Goal: Information Seeking & Learning: Find specific page/section

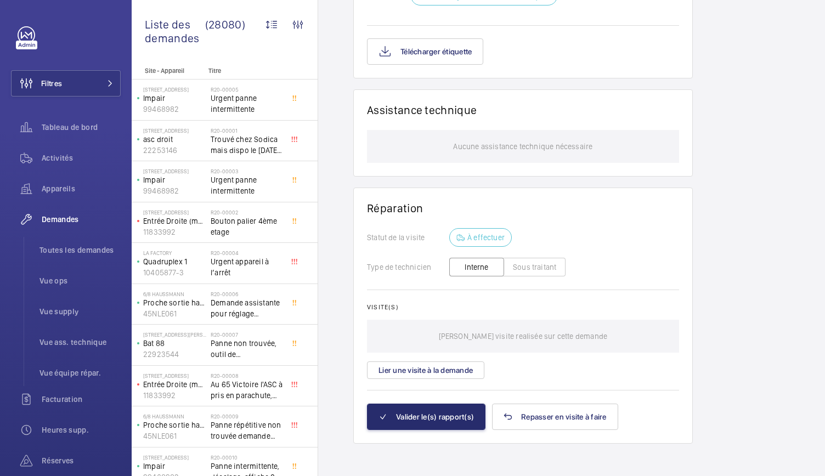
scroll to position [8, 0]
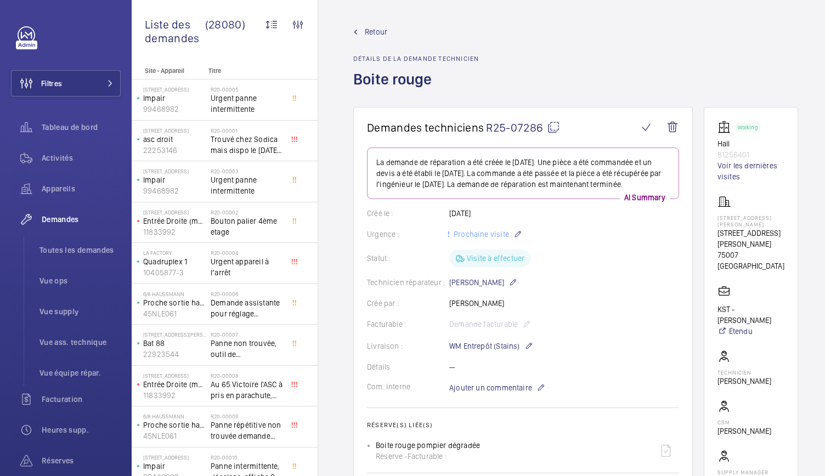
click at [553, 125] on mat-icon at bounding box center [553, 127] width 13 height 13
drag, startPoint x: 350, startPoint y: 82, endPoint x: 436, endPoint y: 85, distance: 85.6
click at [436, 85] on wm-front-admin-header "Retour Détails de la demande technicien Boite rouge" at bounding box center [575, 53] width 515 height 107
copy h1 "Boite rouge"
click at [553, 131] on mat-icon at bounding box center [553, 127] width 13 height 13
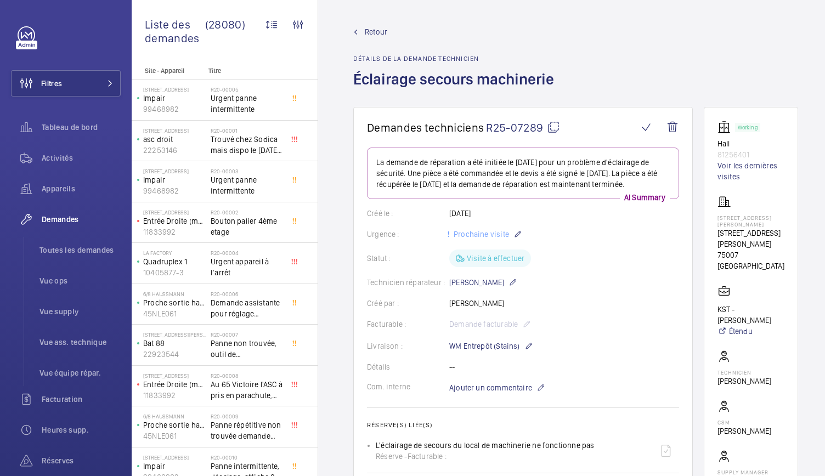
drag, startPoint x: 355, startPoint y: 75, endPoint x: 580, endPoint y: 70, distance: 225.0
click at [580, 70] on div "Retour Détails de la demande technicien Éclairage secours machinerie" at bounding box center [575, 66] width 445 height 81
copy h1 "Éclairage secours machinerie"
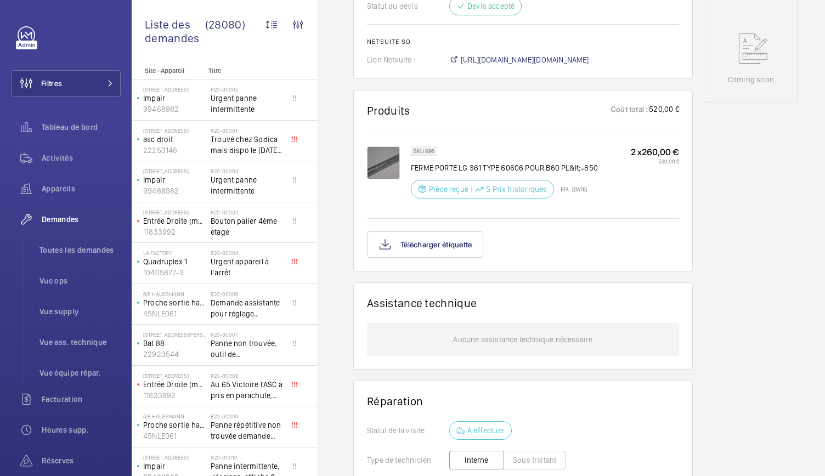
scroll to position [558, 0]
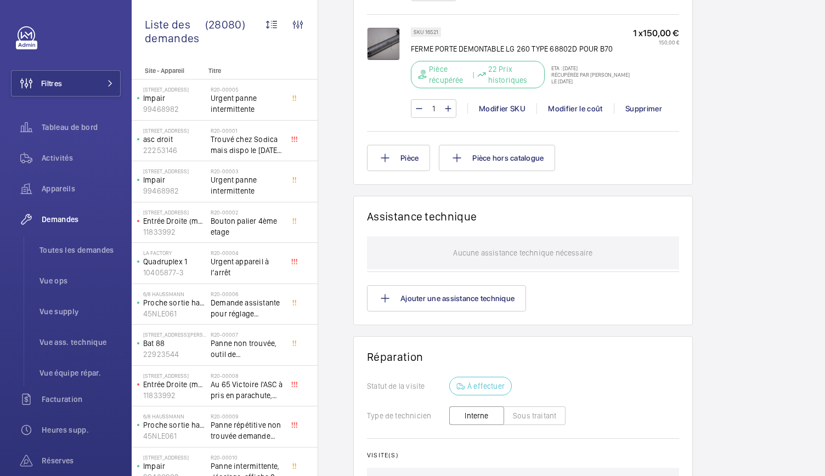
scroll to position [788, 0]
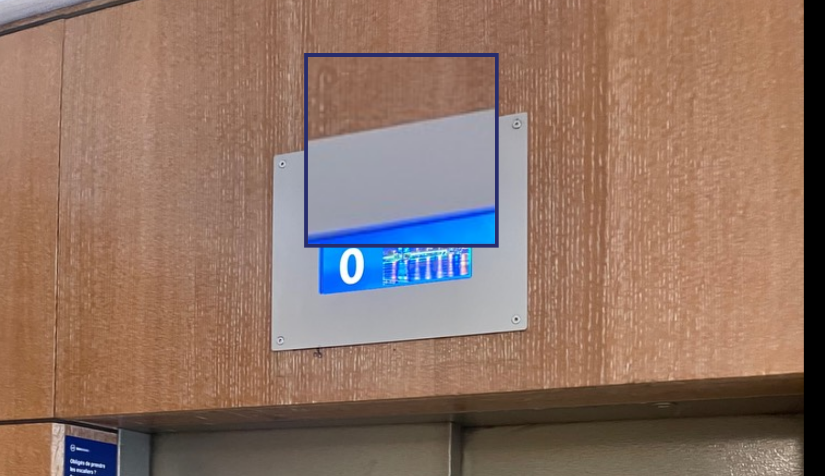
scroll to position [18, 0]
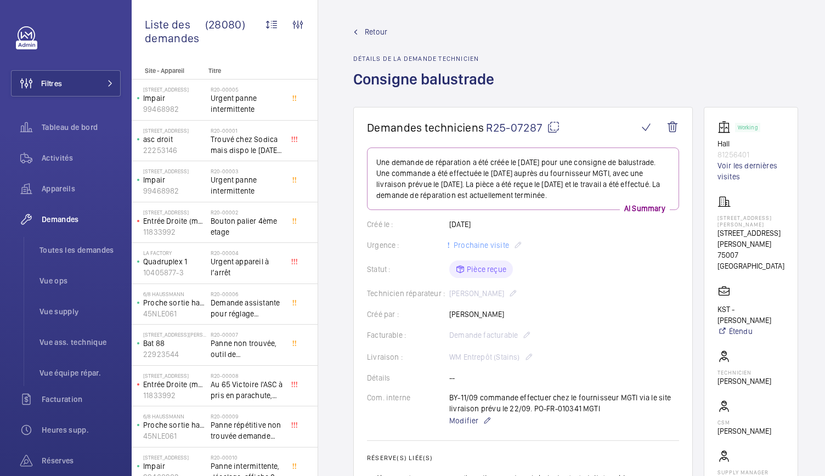
click at [554, 131] on mat-icon at bounding box center [553, 127] width 13 height 13
drag, startPoint x: 716, startPoint y: 364, endPoint x: 770, endPoint y: 374, distance: 54.0
click at [770, 374] on wm-front-card "Working Hall 81256401 Voir les dernières visites 13 Rue Jean Nicot 13 Rue Jean …" at bounding box center [751, 309] width 94 height 404
copy p "[PERSON_NAME]"
click at [554, 128] on mat-icon at bounding box center [553, 127] width 13 height 13
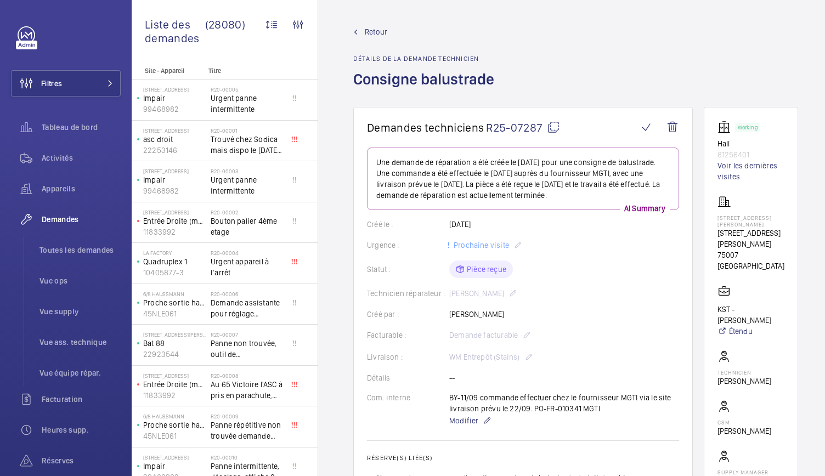
copy p "Swadrou-Dine Zaïdi"
drag, startPoint x: 720, startPoint y: 145, endPoint x: 761, endPoint y: 152, distance: 41.8
click at [761, 152] on wm-front-card "Working Hall 81256401 Voir les dernières visites 13 Rue Jean Nicot 13 Rue Jean …" at bounding box center [751, 309] width 94 height 404
copy div "Hall 81256401"
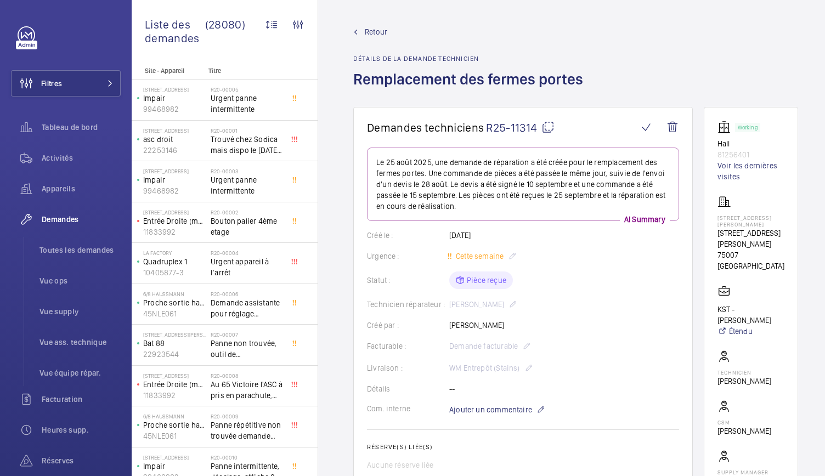
click at [547, 130] on mat-icon at bounding box center [547, 127] width 13 height 13
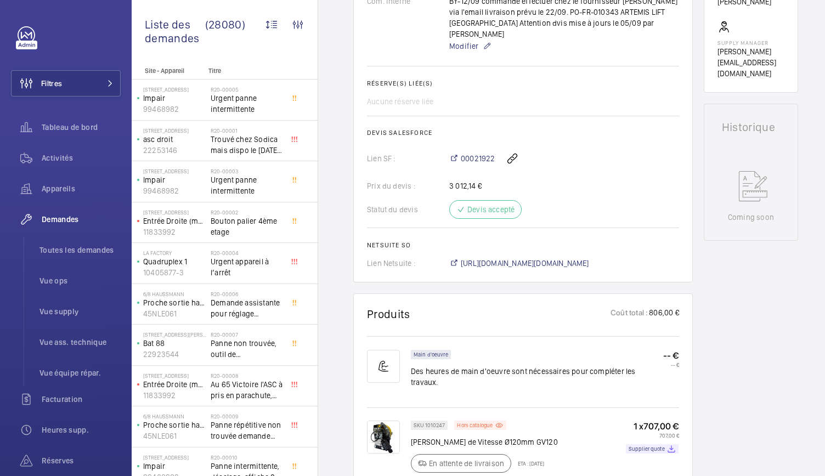
scroll to position [544, 0]
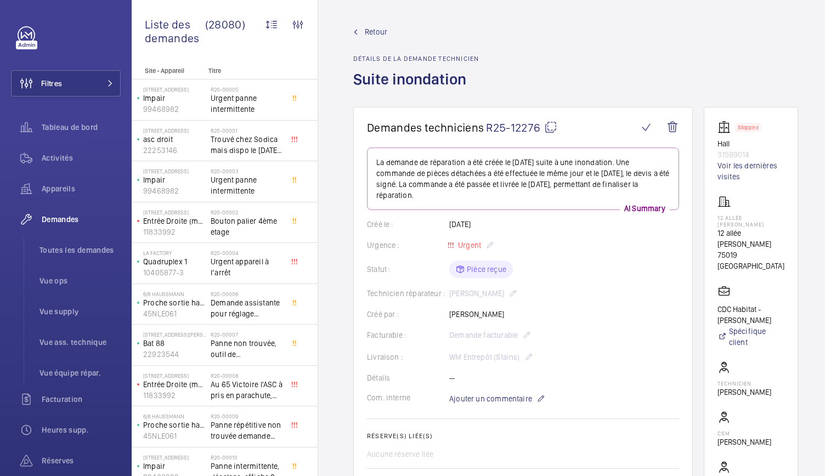
click at [551, 126] on mat-icon at bounding box center [550, 127] width 13 height 13
click at [549, 122] on mat-icon at bounding box center [551, 127] width 13 height 13
click at [554, 127] on mat-icon at bounding box center [552, 127] width 13 height 13
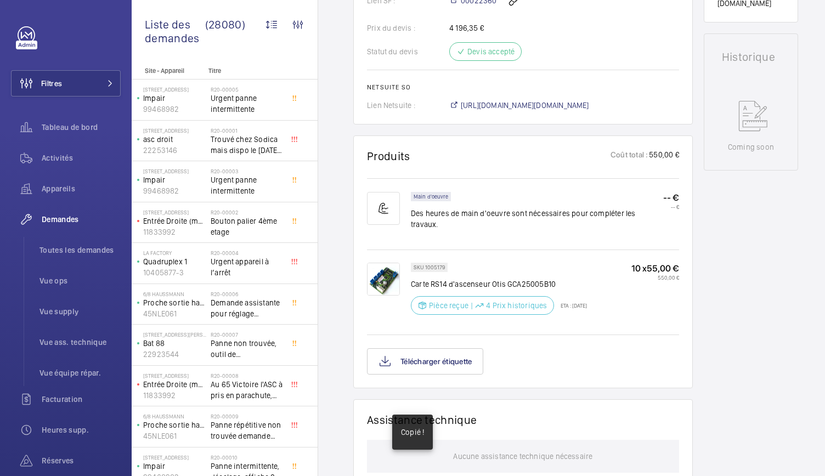
scroll to position [633, 0]
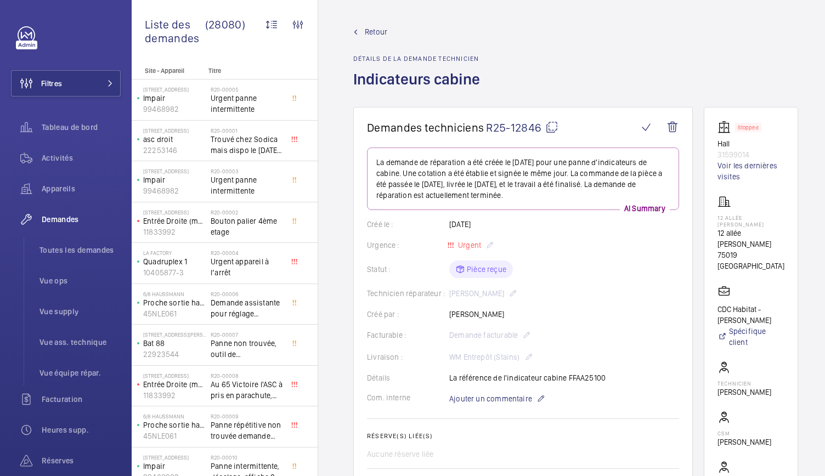
click at [553, 127] on mat-icon at bounding box center [551, 127] width 13 height 13
drag, startPoint x: 720, startPoint y: 139, endPoint x: 767, endPoint y: 153, distance: 49.3
click at [767, 153] on wm-front-card "Stopped Hall 31599014 Voir les dernières visites 12 allée Pernette de Guillet 1…" at bounding box center [751, 320] width 94 height 426
copy div "Hall 31599014"
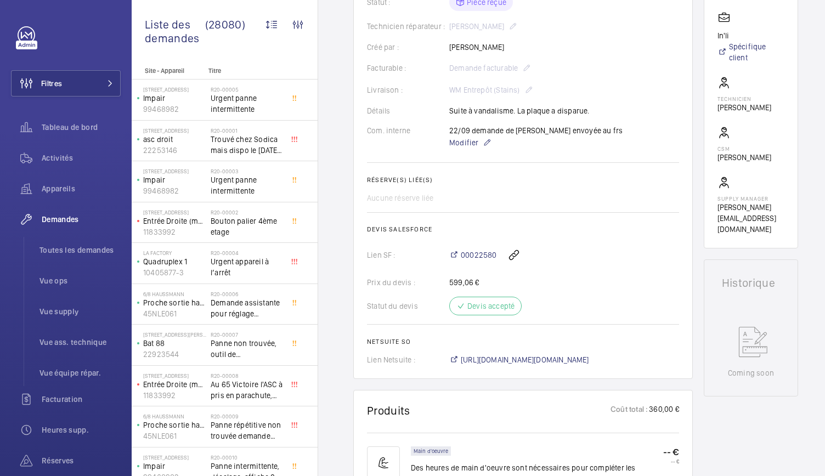
scroll to position [429, 0]
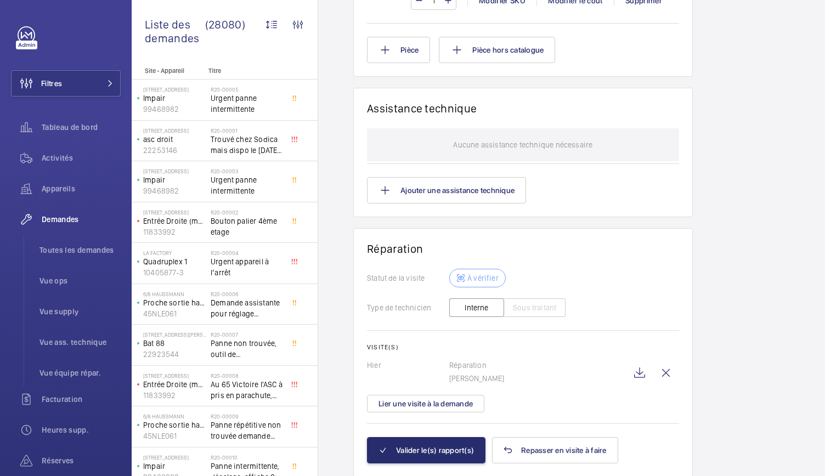
scroll to position [944, 0]
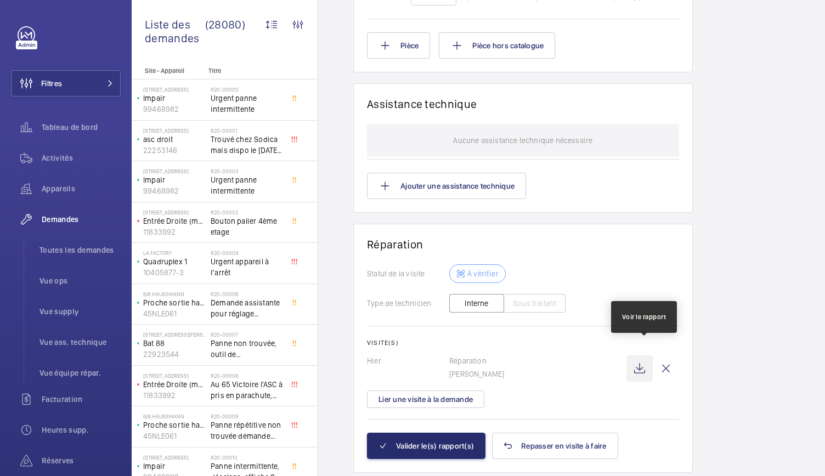
click at [641, 355] on wm-front-icon-button at bounding box center [640, 368] width 26 height 26
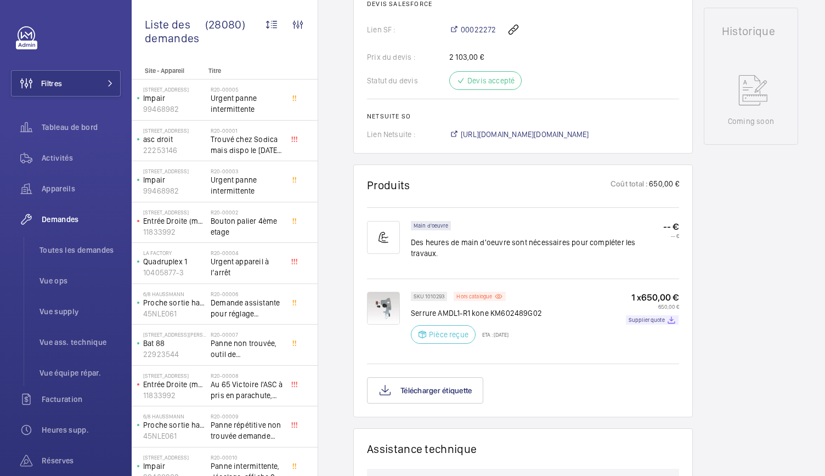
scroll to position [519, 0]
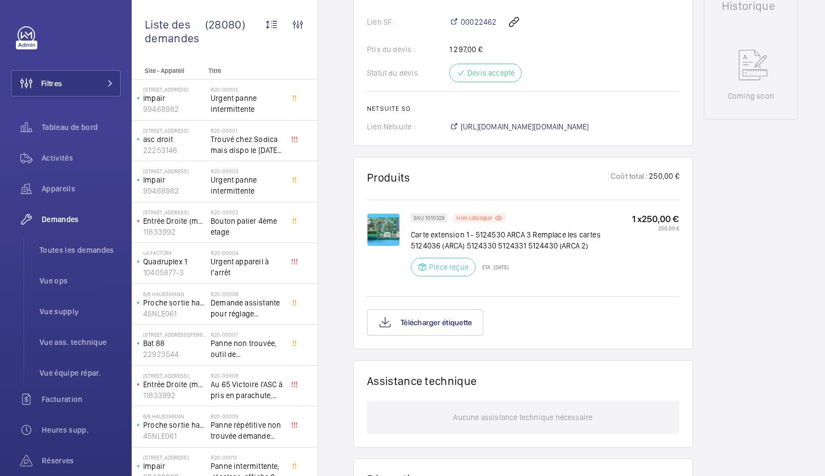
scroll to position [529, 0]
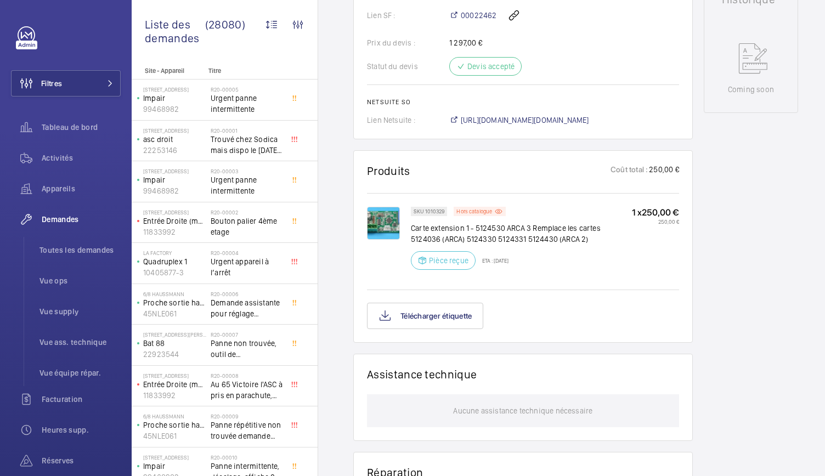
click at [384, 240] on img at bounding box center [383, 223] width 33 height 33
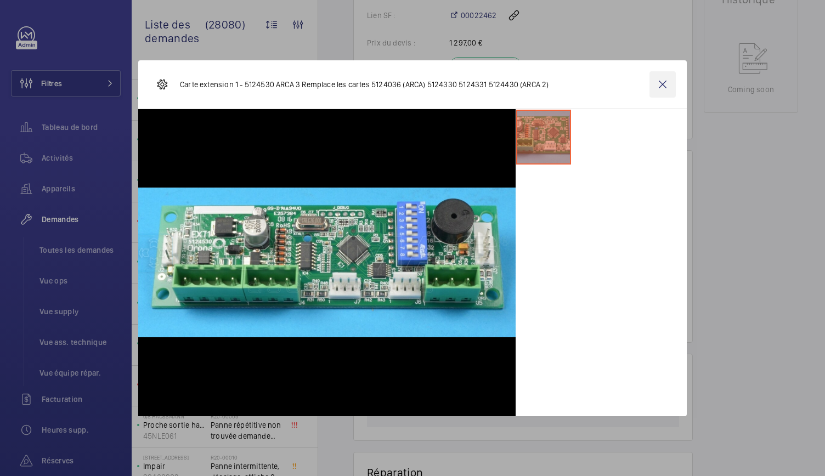
click at [665, 80] on wm-front-icon-button at bounding box center [663, 84] width 26 height 26
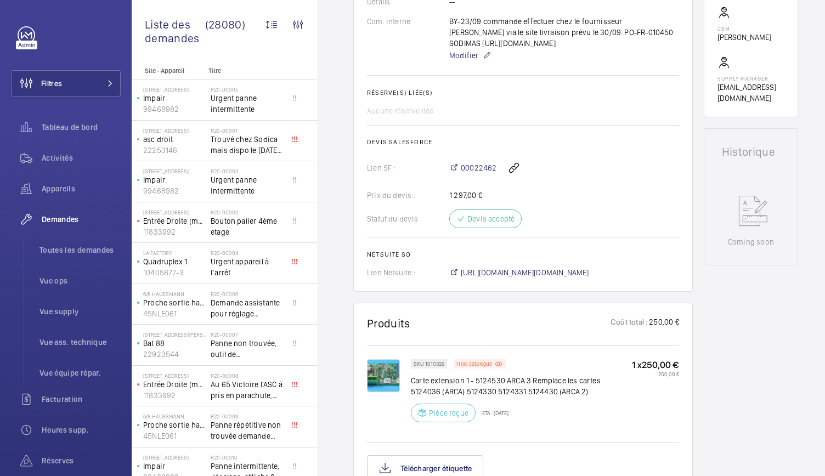
scroll to position [394, 0]
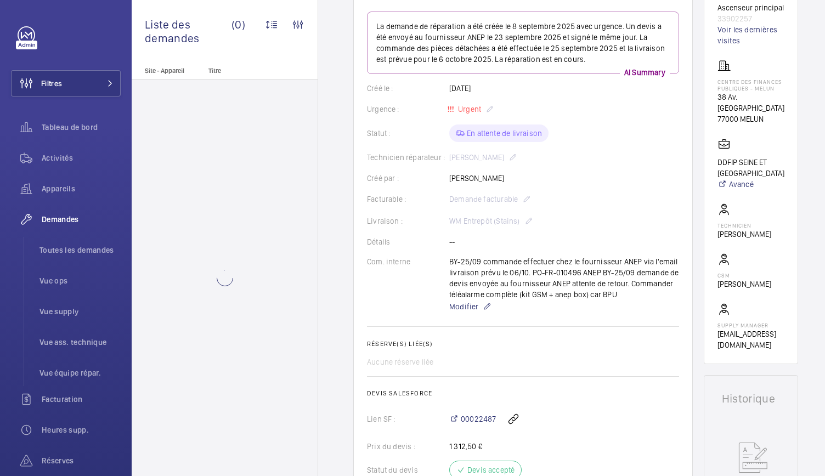
scroll to position [153, 0]
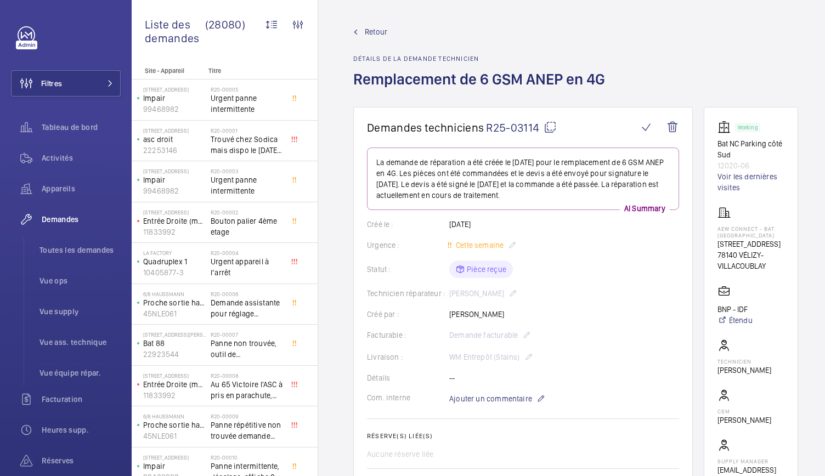
click at [549, 128] on mat-icon at bounding box center [550, 127] width 13 height 13
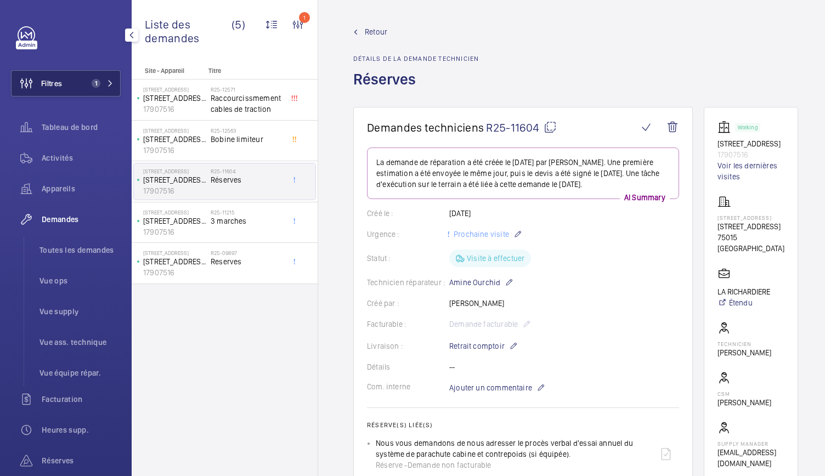
click at [89, 79] on span "1" at bounding box center [93, 83] width 13 height 9
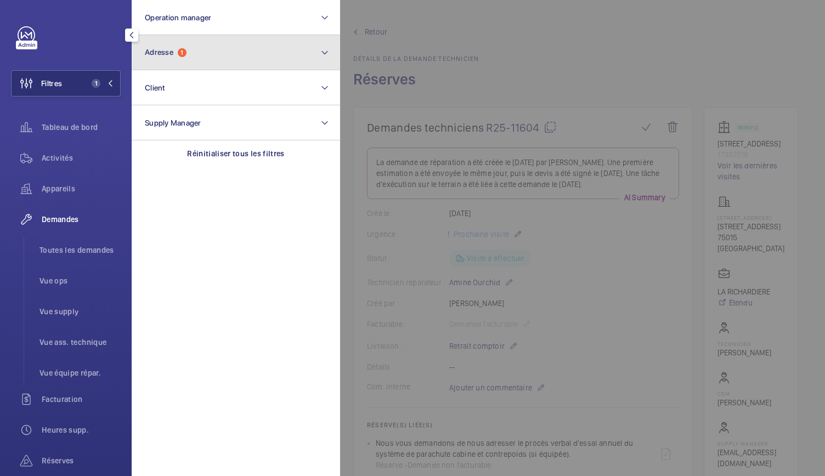
click at [199, 49] on button "Adresse 1" at bounding box center [236, 52] width 208 height 35
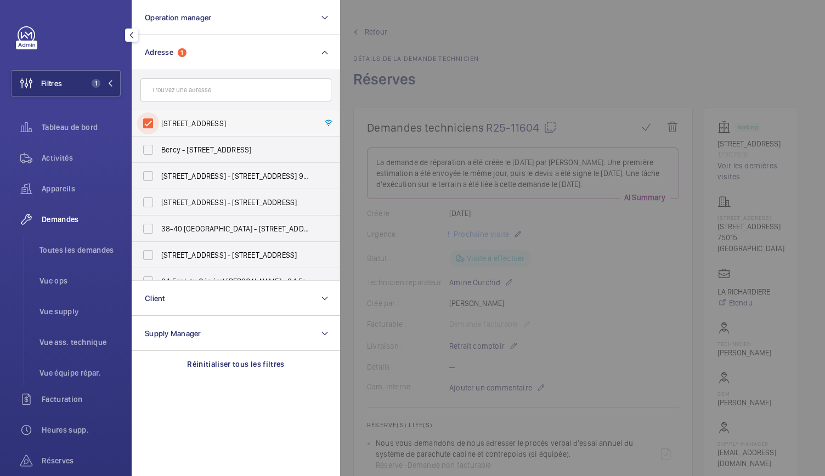
click at [149, 118] on input "1 Rue Marmontel - 1 Rue Marmontel, 75015 PARIS, PARIS 75015" at bounding box center [148, 123] width 22 height 22
checkbox input "false"
click at [170, 86] on input "text" at bounding box center [235, 89] width 191 height 23
paste input "1 Rue Nieuport"
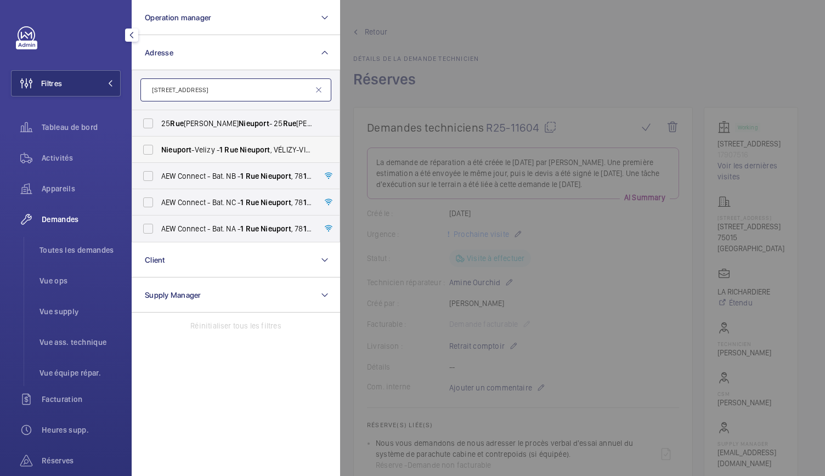
type input "1 Rue Nieuport"
click at [183, 148] on span "Nieuport" at bounding box center [176, 149] width 30 height 9
click at [159, 148] on input "Nieuport -Velizy - 1 Rue Nieuport , VÉLIZY-VILLACOUBLAY 78 1 40" at bounding box center [148, 150] width 22 height 22
checkbox input "true"
click at [432, 97] on div at bounding box center [752, 238] width 825 height 476
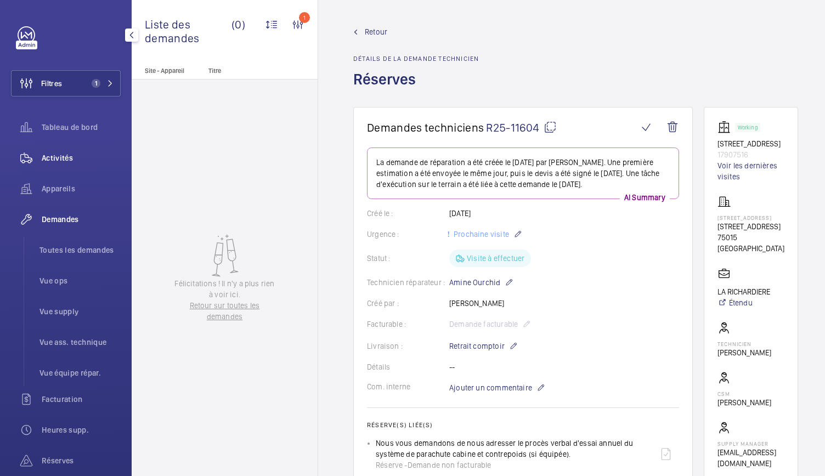
click at [54, 160] on span "Activités" at bounding box center [81, 158] width 79 height 11
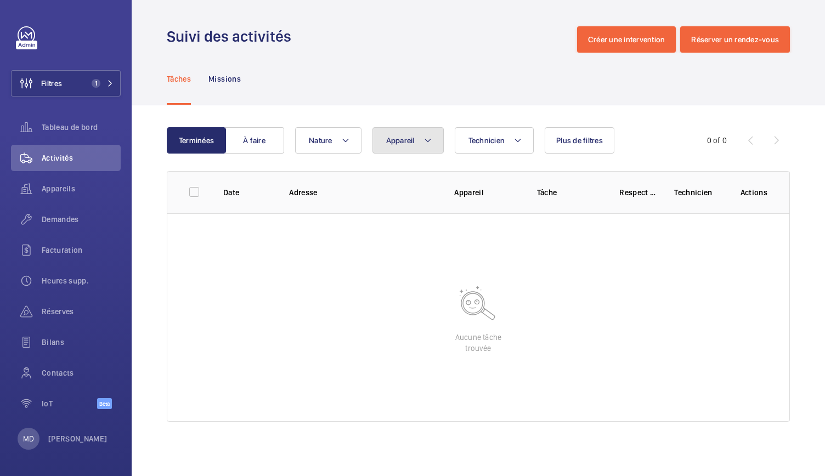
click at [395, 138] on span "Appareil" at bounding box center [400, 140] width 29 height 9
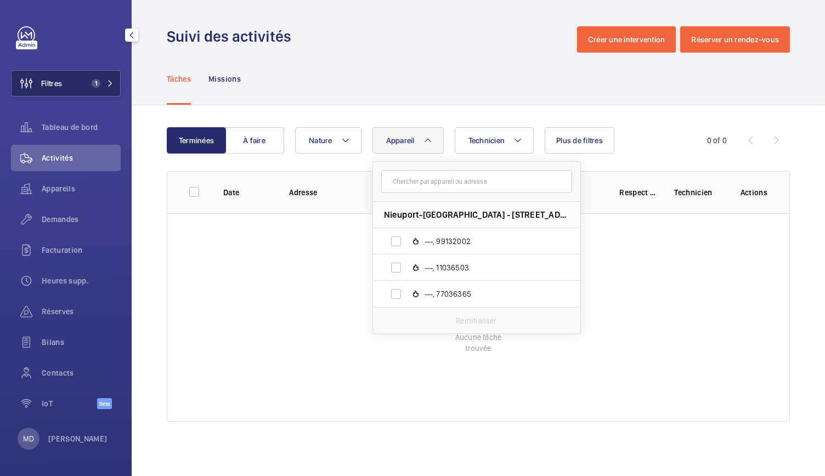
click at [105, 89] on button "Filtres 1" at bounding box center [66, 83] width 110 height 26
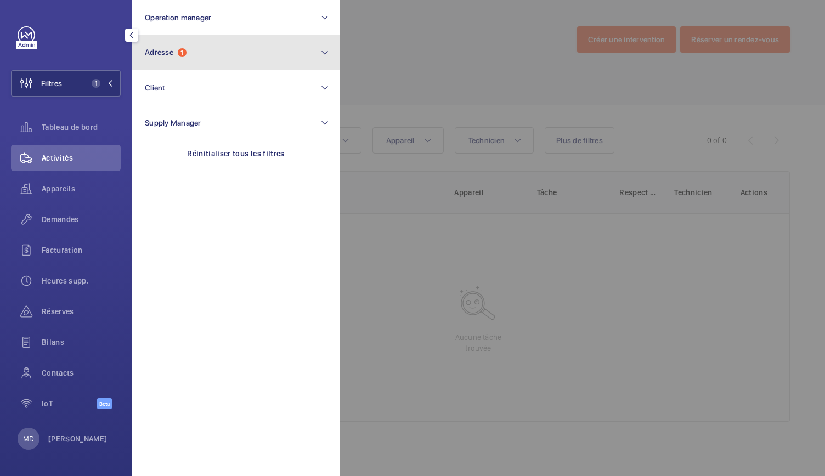
click at [204, 65] on button "Adresse 1" at bounding box center [236, 52] width 208 height 35
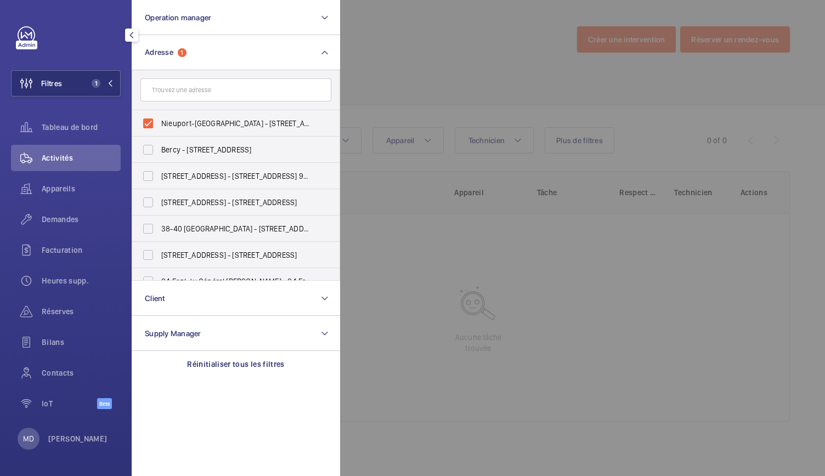
click at [167, 95] on input "text" at bounding box center [235, 89] width 191 height 23
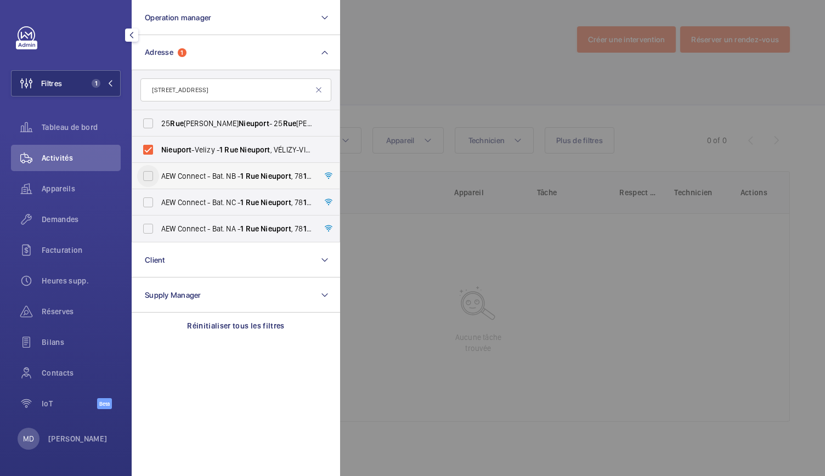
type input "1 Rue Nieuport"
click at [149, 178] on input "AEW Connect - Bat. NB - 1 Rue Nieuport , 78 1 40 VÉLIZY-VILLACOUBLAY, VÉLIZY-VI…" at bounding box center [148, 176] width 22 height 22
checkbox input "true"
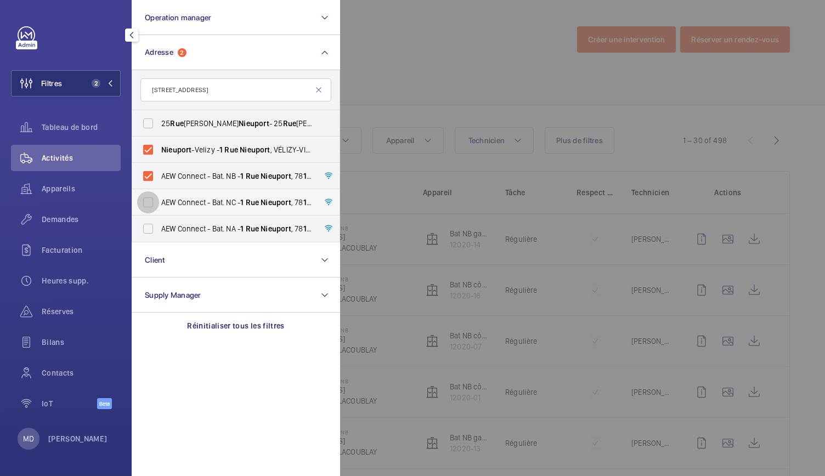
click at [149, 201] on input "AEW Connect - Bat. NC - 1 Rue Nieuport , 78 1 40 VÉLIZY-VILLACOUBLAY, VÉLIZY-VI…" at bounding box center [148, 202] width 22 height 22
checkbox input "true"
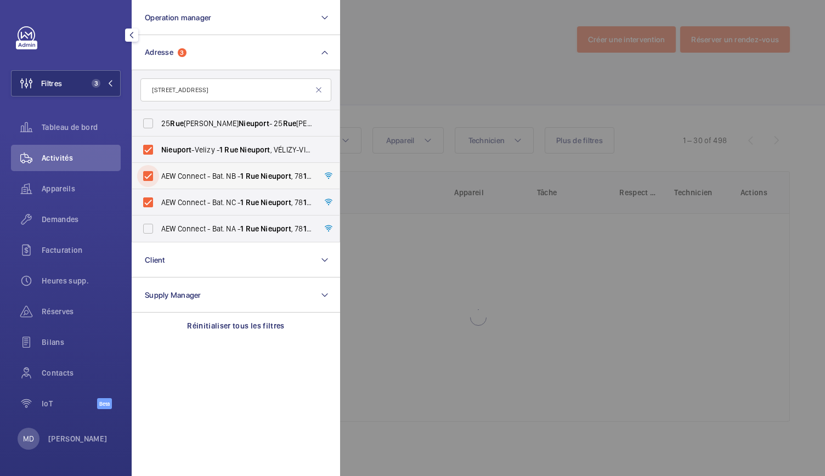
click at [148, 177] on input "AEW Connect - Bat. NB - 1 Rue Nieuport , 78 1 40 VÉLIZY-VILLACOUBLAY, VÉLIZY-VI…" at bounding box center [148, 176] width 22 height 22
checkbox input "false"
click at [151, 145] on input "Nieuport -Velizy - 1 Rue Nieuport , VÉLIZY-VILLACOUBLAY 78 1 40" at bounding box center [148, 150] width 22 height 22
checkbox input "false"
click at [414, 85] on div at bounding box center [752, 238] width 825 height 476
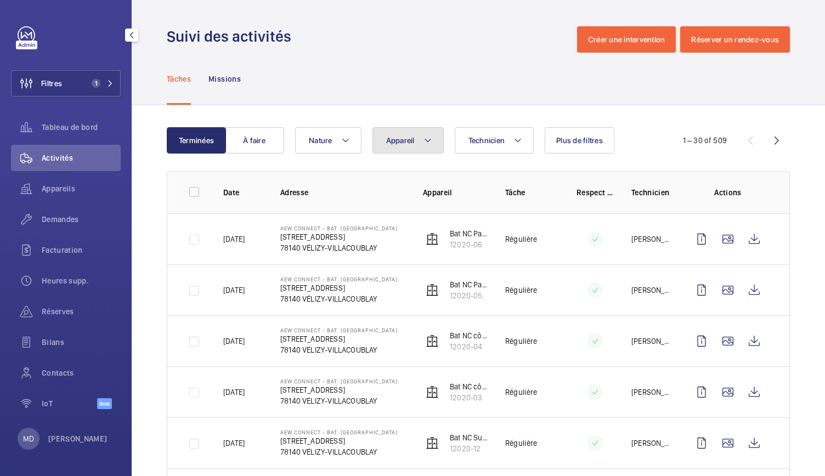
click at [424, 144] on mat-icon at bounding box center [428, 140] width 9 height 13
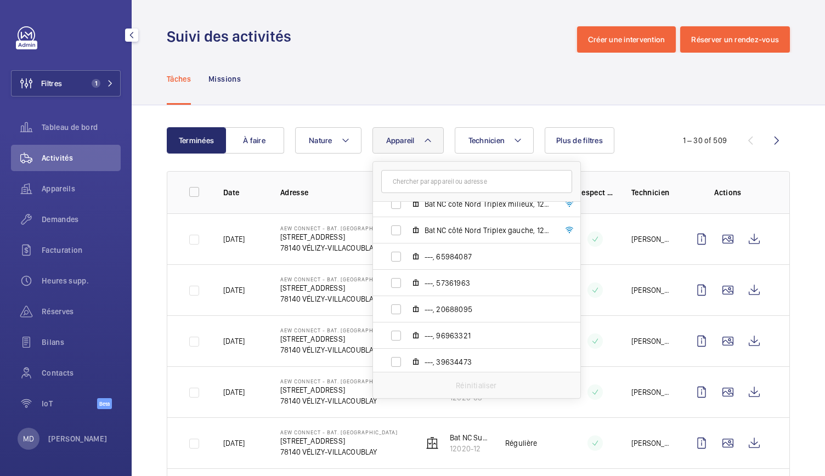
scroll to position [304, 0]
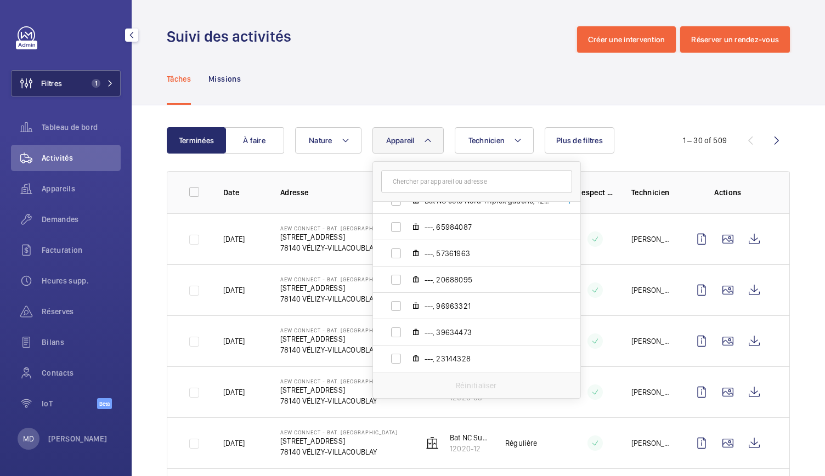
click at [103, 82] on span "1" at bounding box center [100, 83] width 26 height 9
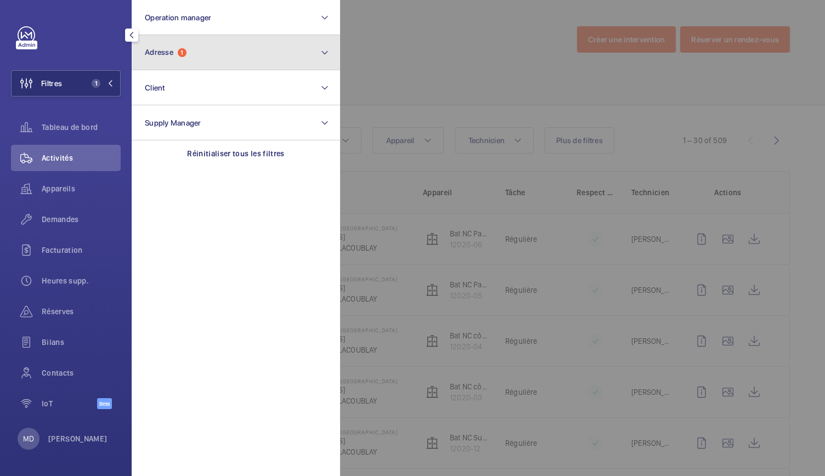
click at [187, 48] on span "Adresse 1" at bounding box center [166, 52] width 42 height 9
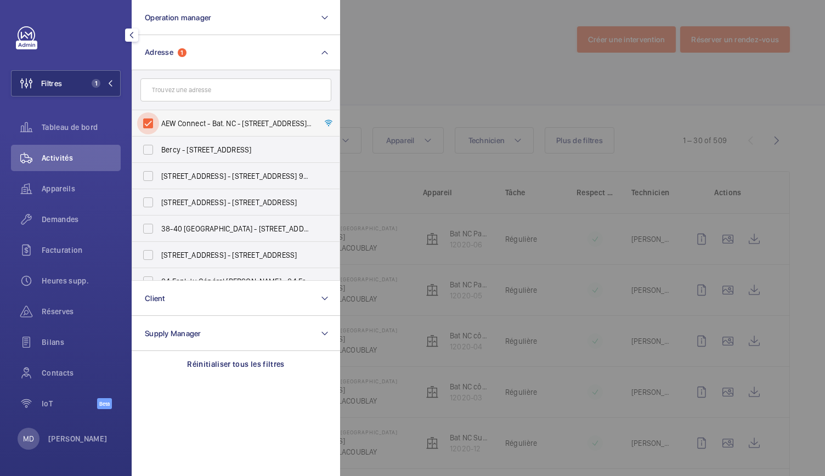
click at [146, 123] on input "AEW Connect - Bat. NC - 1 Rue Nieuport, 78140 VÉLIZY-VILLACOUBLAY, VÉLIZY-VILLA…" at bounding box center [148, 123] width 22 height 22
checkbox input "false"
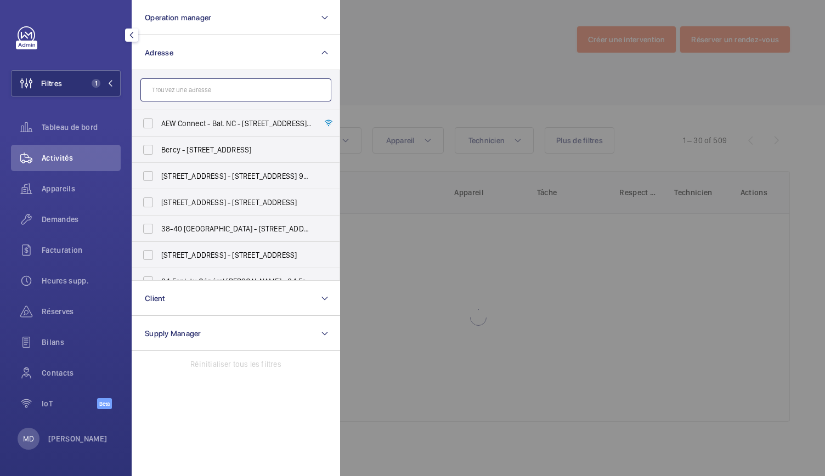
click at [165, 88] on input "text" at bounding box center [235, 89] width 191 height 23
paste input "118 rue de BELLEVUE"
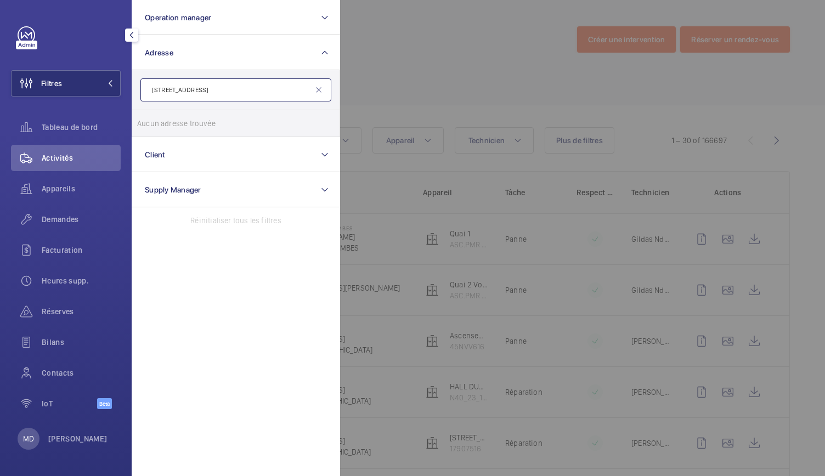
drag, startPoint x: 180, startPoint y: 92, endPoint x: 163, endPoint y: 93, distance: 17.6
click at [163, 93] on input "118 rue de BELLEVUE" at bounding box center [235, 89] width 191 height 23
type input "BELLEVUE"
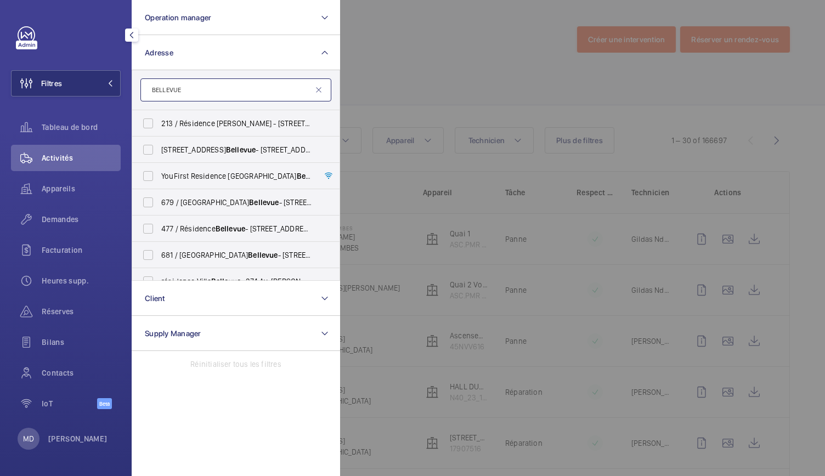
drag, startPoint x: 184, startPoint y: 94, endPoint x: 146, endPoint y: 97, distance: 38.0
click at [146, 97] on input "BELLEVUE" at bounding box center [235, 89] width 191 height 23
type input "sevr"
click at [187, 128] on span "YouFirst Residence Boulogne Sèvres - 105 Rue de Sevr es, BOULOGNE-BILLANCOURT 9…" at bounding box center [236, 123] width 151 height 11
click at [159, 128] on input "YouFirst Residence Boulogne Sèvres - 105 Rue de Sevr es, BOULOGNE-BILLANCOURT 9…" at bounding box center [148, 123] width 22 height 22
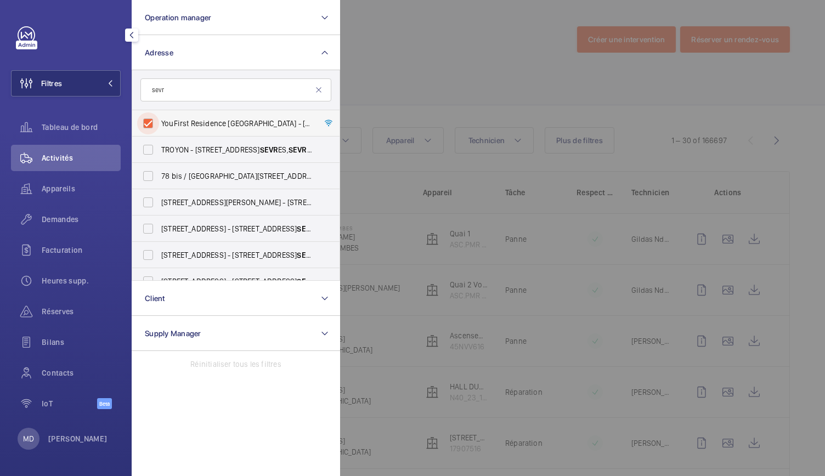
checkbox input "true"
click at [388, 87] on div at bounding box center [752, 238] width 825 height 476
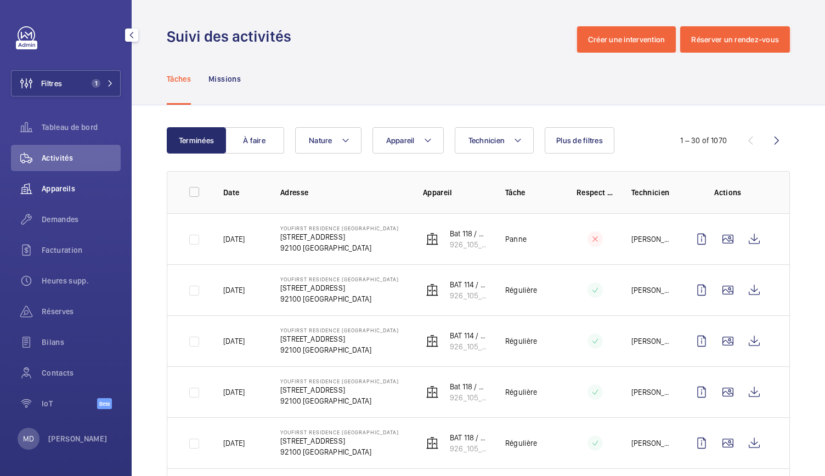
click at [59, 189] on span "Appareils" at bounding box center [81, 188] width 79 height 11
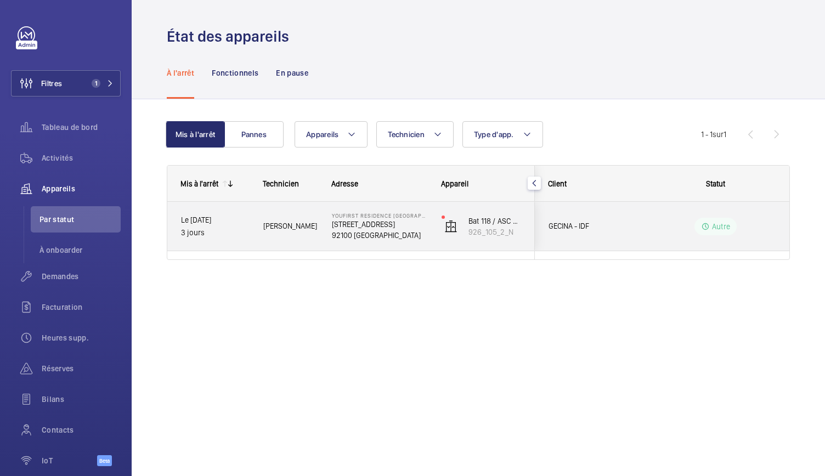
click at [355, 225] on p "105 Rue de Sevres" at bounding box center [379, 224] width 95 height 11
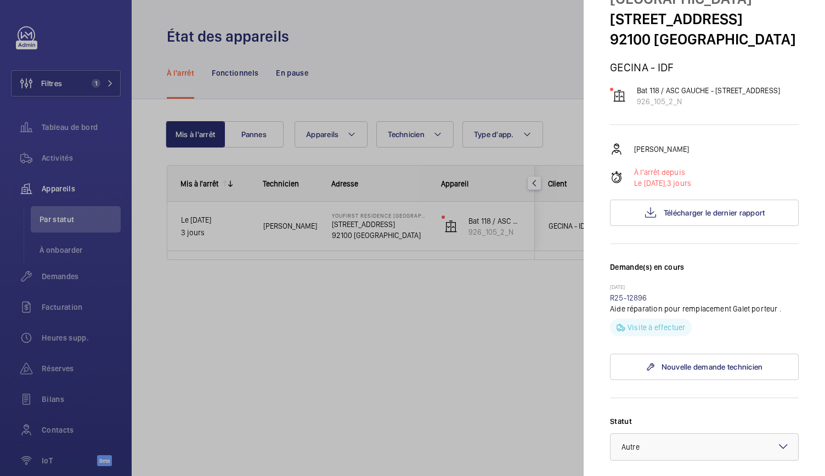
scroll to position [58, 0]
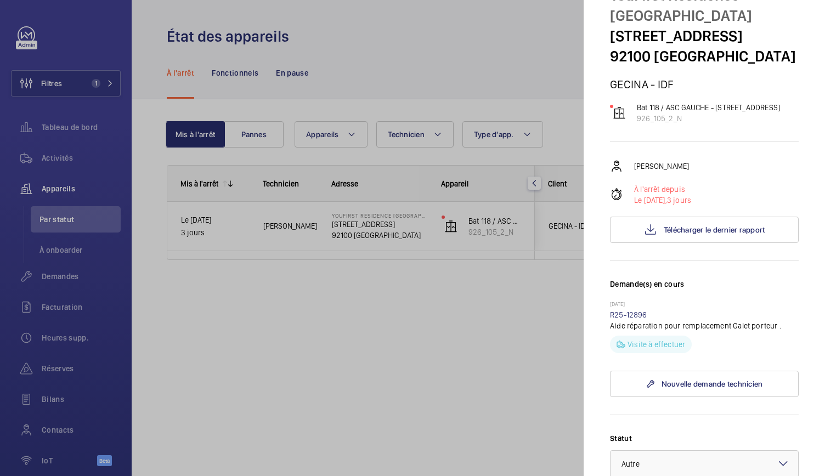
click at [370, 42] on div at bounding box center [412, 238] width 825 height 476
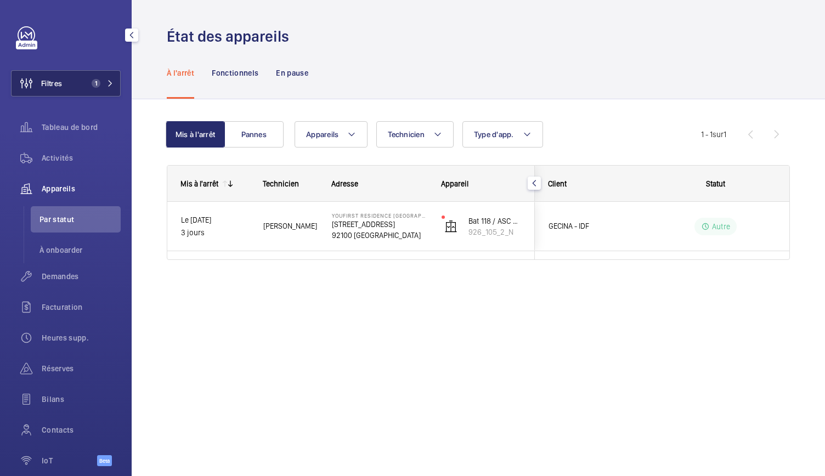
click at [98, 81] on span "1" at bounding box center [100, 83] width 26 height 9
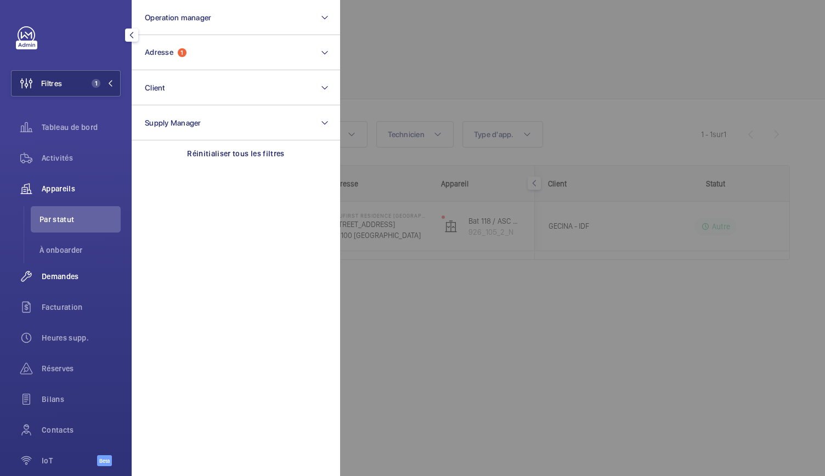
click at [64, 280] on span "Demandes" at bounding box center [81, 276] width 79 height 11
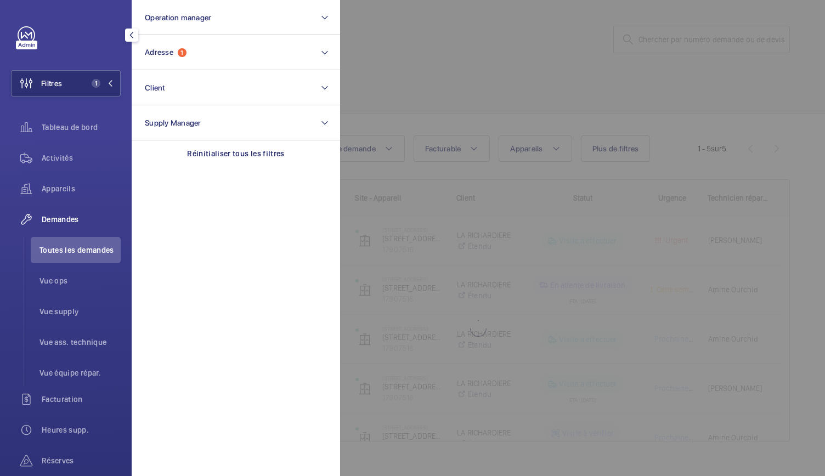
click at [638, 46] on div at bounding box center [752, 238] width 825 height 476
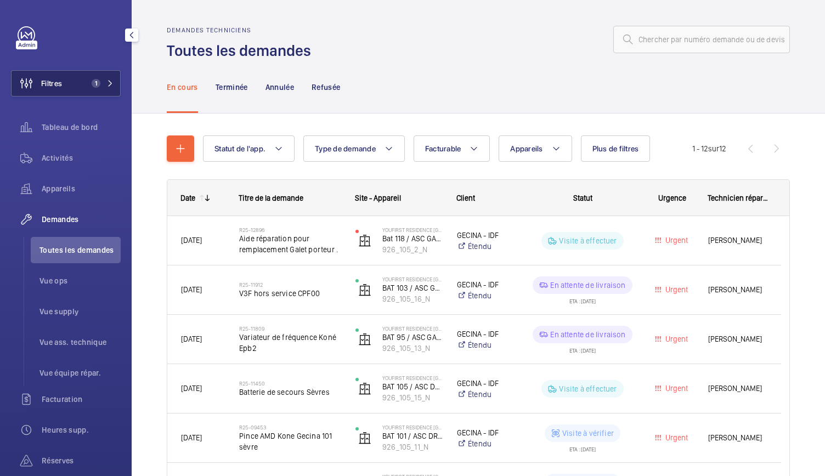
click at [98, 85] on span "1" at bounding box center [100, 83] width 26 height 9
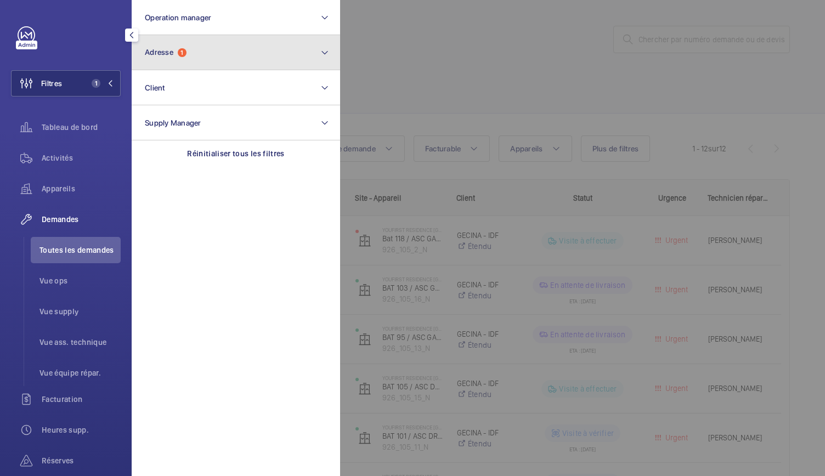
click at [193, 62] on button "Adresse 1" at bounding box center [236, 52] width 208 height 35
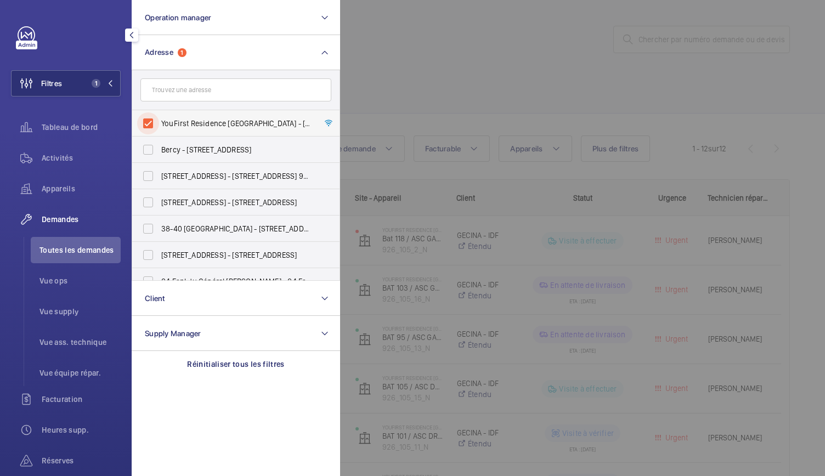
click at [144, 126] on input "YouFirst Residence Boulogne Sèvres - 105 Rue de Sevres, BOULOGNE-BILLANCOURT 92…" at bounding box center [148, 123] width 22 height 22
checkbox input "false"
click at [585, 41] on div at bounding box center [752, 238] width 825 height 476
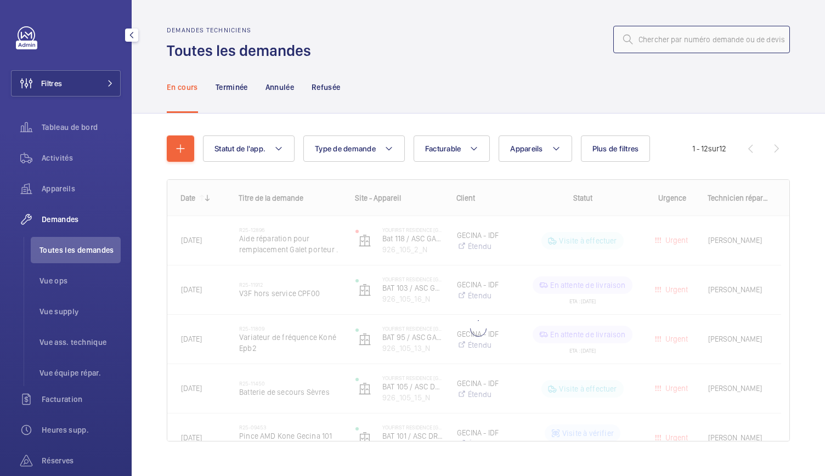
click at [697, 41] on input "text" at bounding box center [701, 39] width 177 height 27
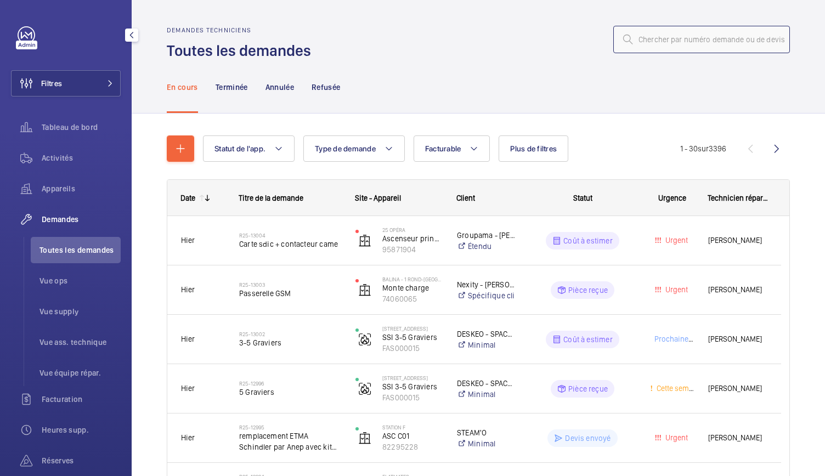
paste input "R25-13003"
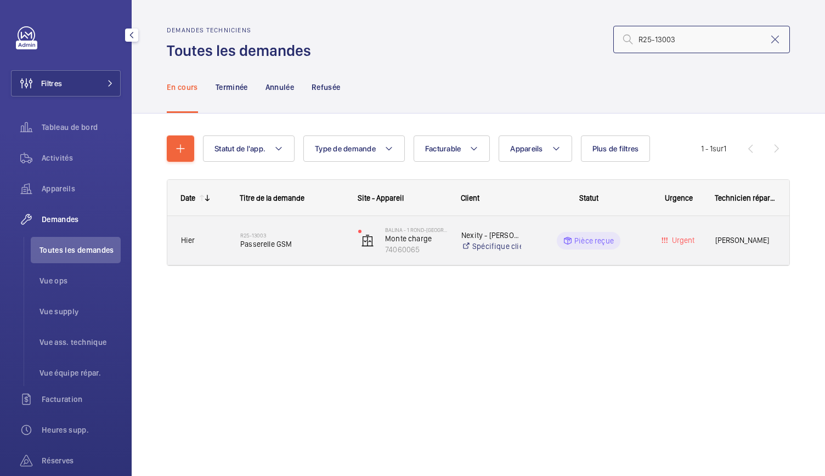
type input "R25-13003"
click at [250, 249] on span "Passerelle GSM" at bounding box center [292, 244] width 104 height 11
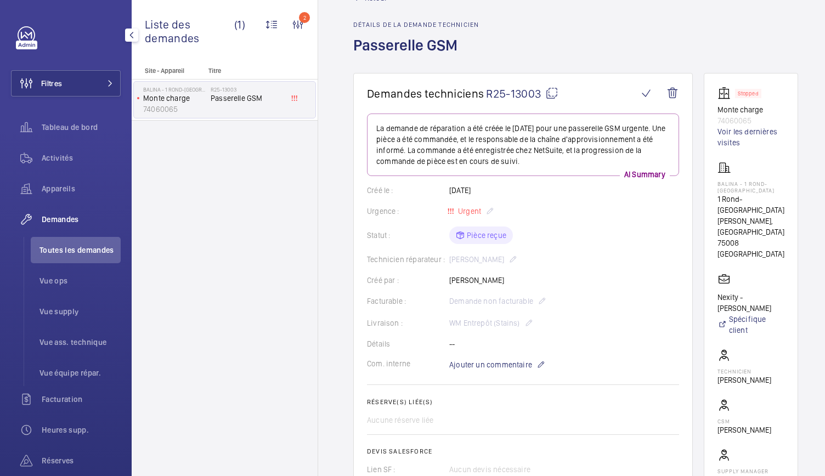
scroll to position [33, 0]
click at [735, 135] on link "Voir les dernières visites" at bounding box center [751, 138] width 67 height 22
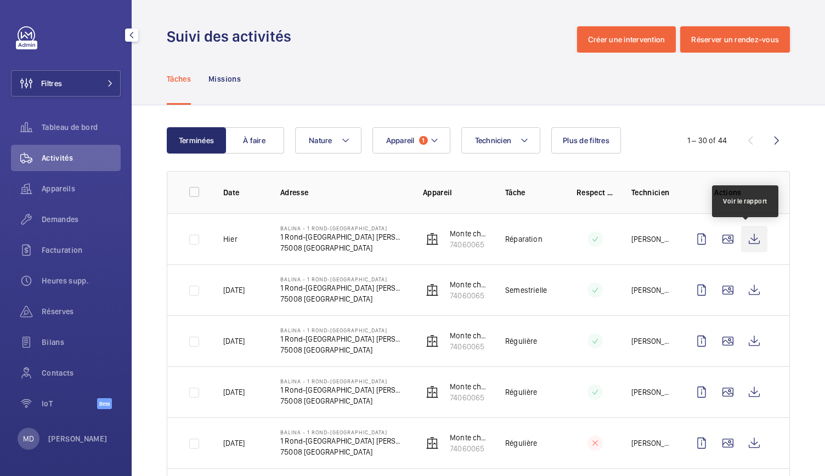
click at [747, 245] on wm-front-icon-button at bounding box center [754, 239] width 26 height 26
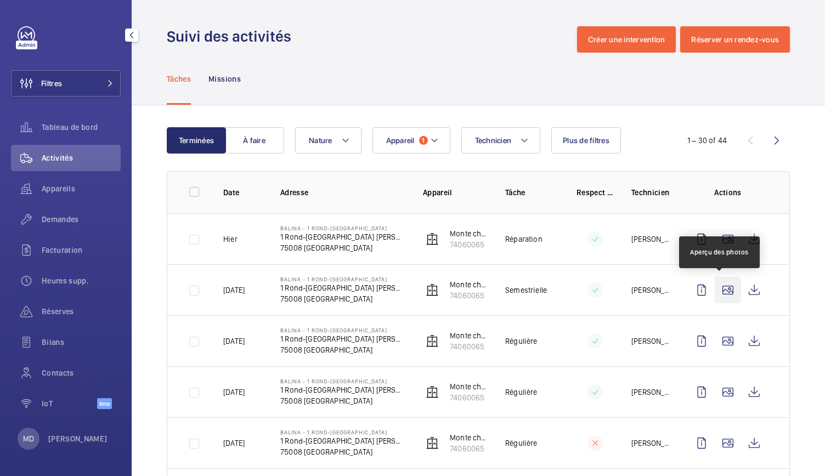
click at [716, 289] on wm-front-icon-button at bounding box center [728, 290] width 26 height 26
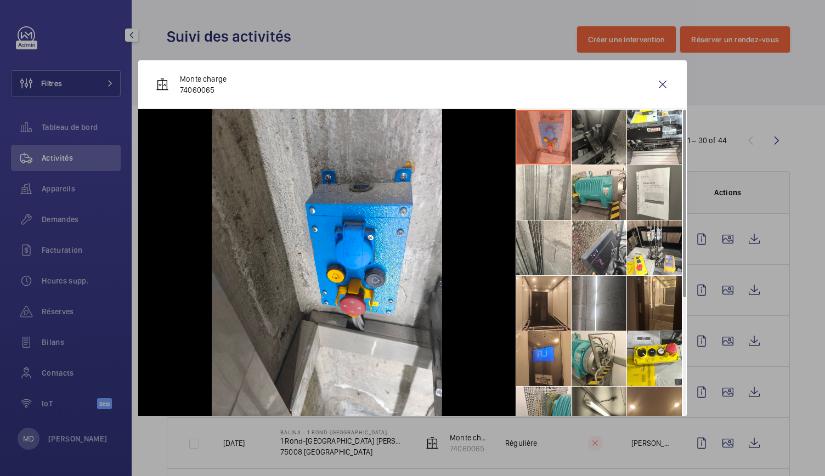
click at [610, 150] on li at bounding box center [599, 137] width 55 height 55
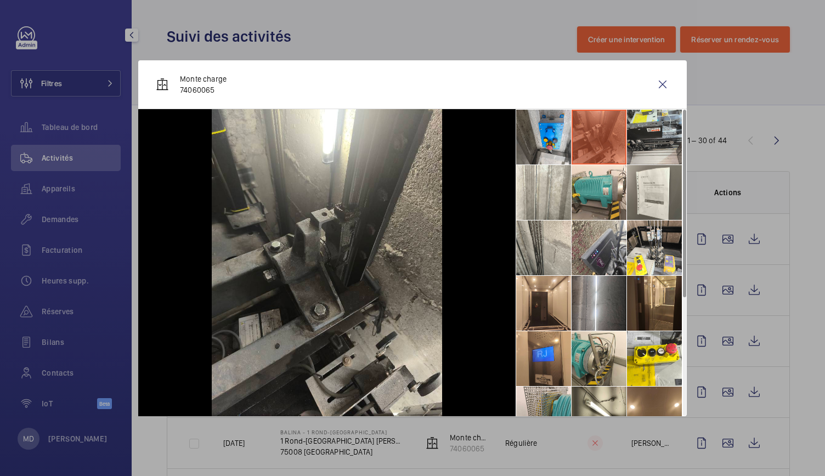
click at [663, 154] on li at bounding box center [654, 137] width 55 height 55
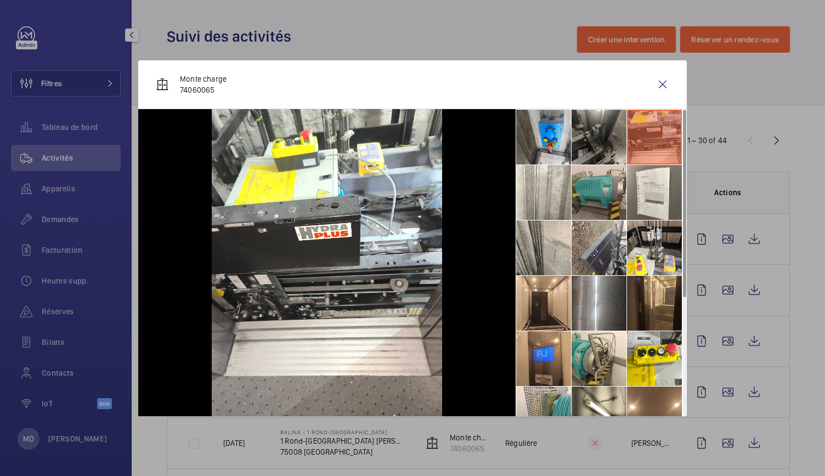
click at [591, 195] on li at bounding box center [599, 192] width 55 height 55
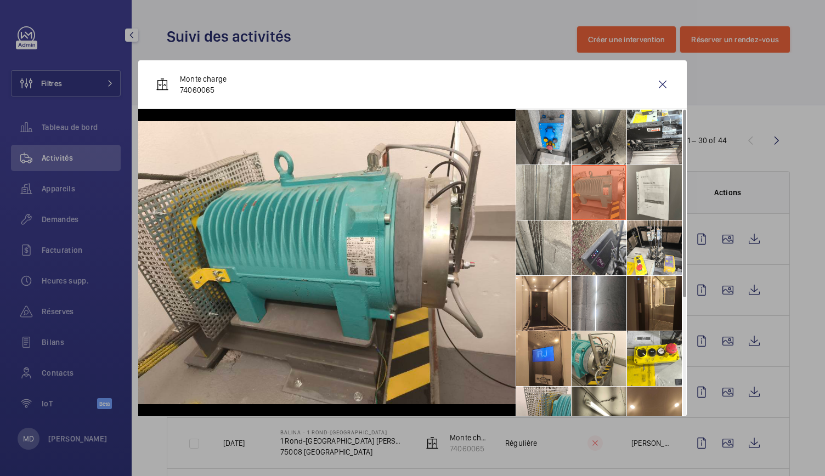
click at [543, 188] on li at bounding box center [543, 192] width 55 height 55
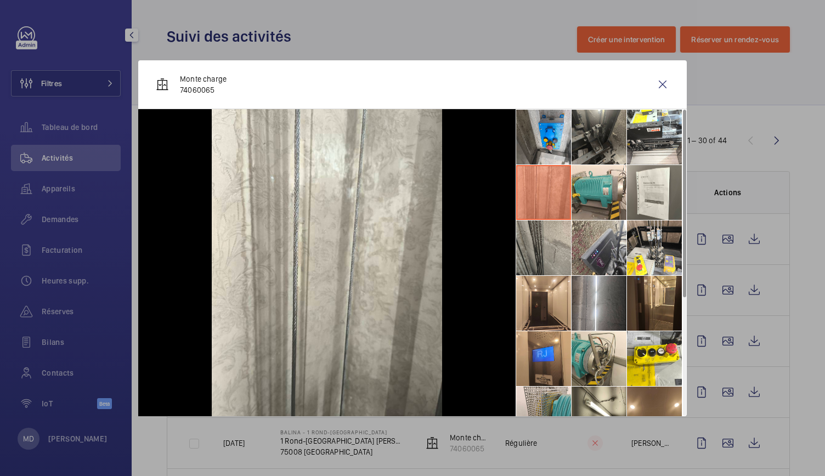
click at [546, 225] on li at bounding box center [543, 248] width 55 height 55
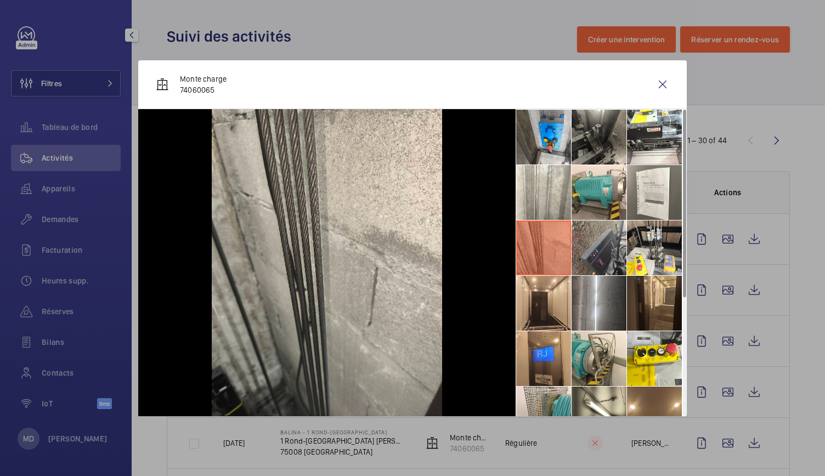
click at [611, 232] on li at bounding box center [599, 248] width 55 height 55
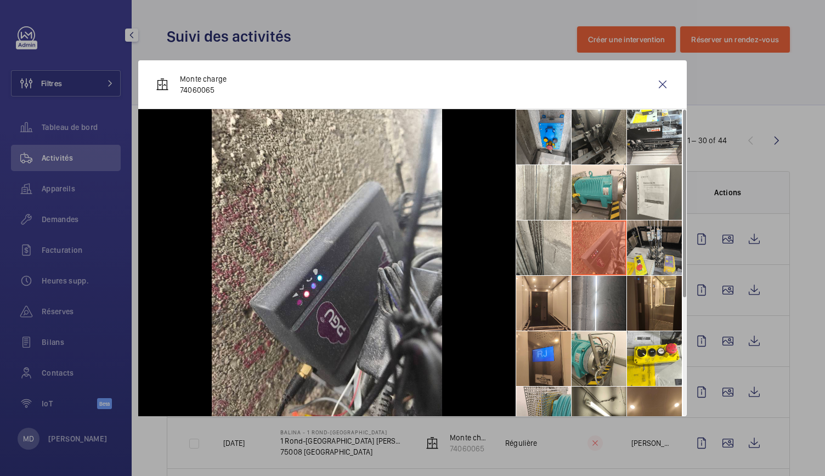
click at [673, 235] on li at bounding box center [654, 248] width 55 height 55
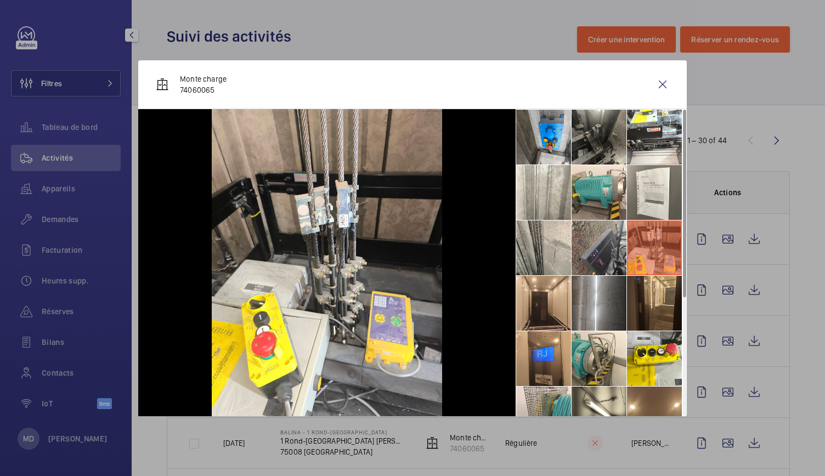
click at [605, 247] on li at bounding box center [599, 248] width 55 height 55
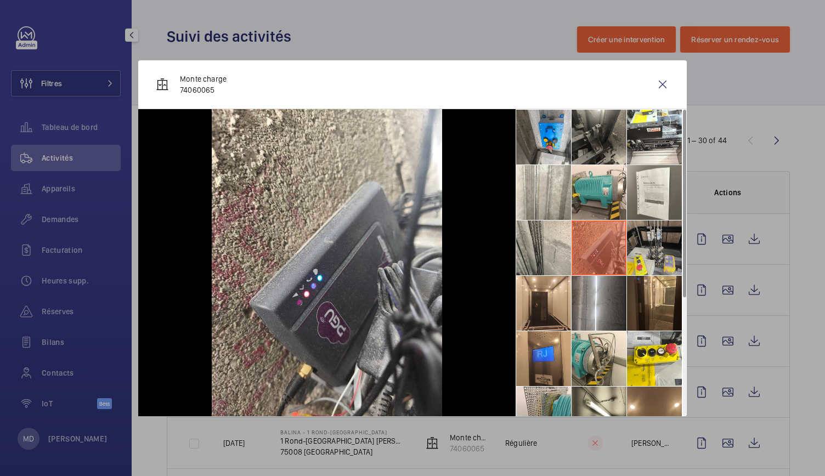
click at [650, 257] on li at bounding box center [654, 248] width 55 height 55
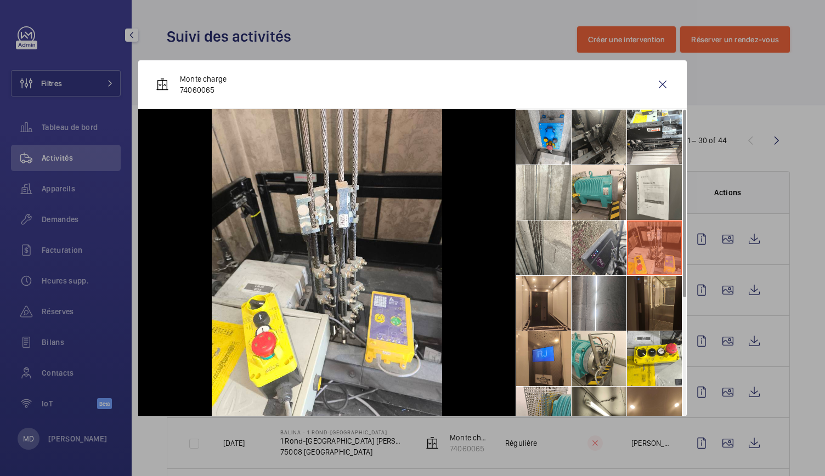
click at [656, 296] on li at bounding box center [654, 303] width 55 height 55
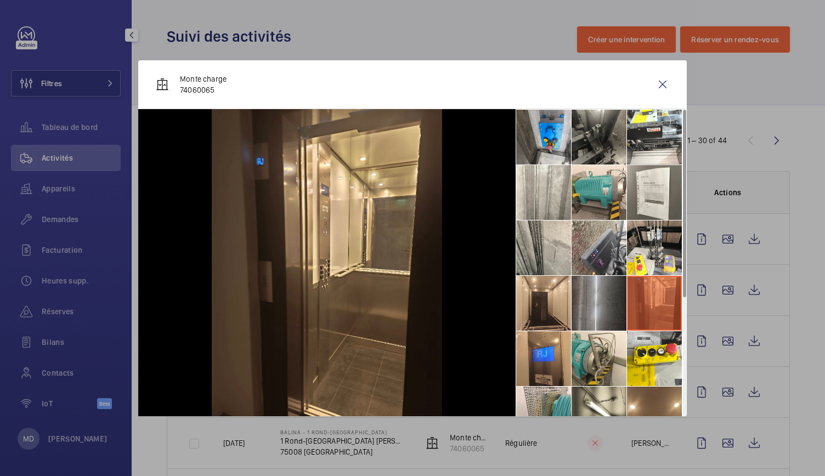
click at [599, 301] on li at bounding box center [599, 303] width 55 height 55
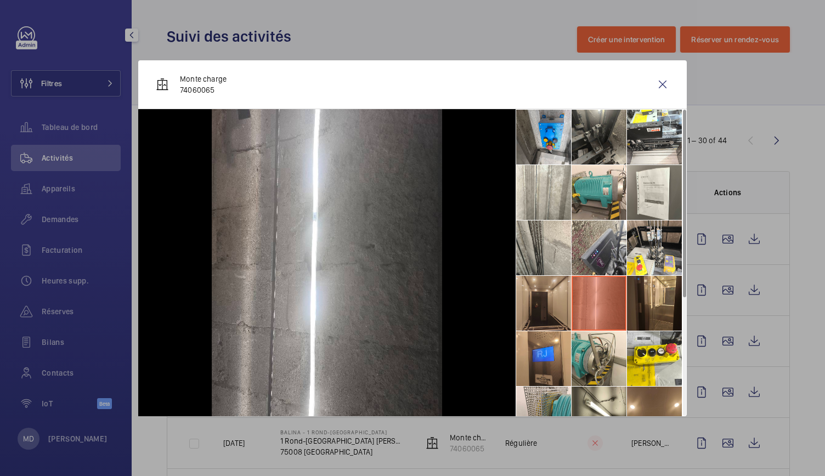
click at [533, 306] on li at bounding box center [543, 303] width 55 height 55
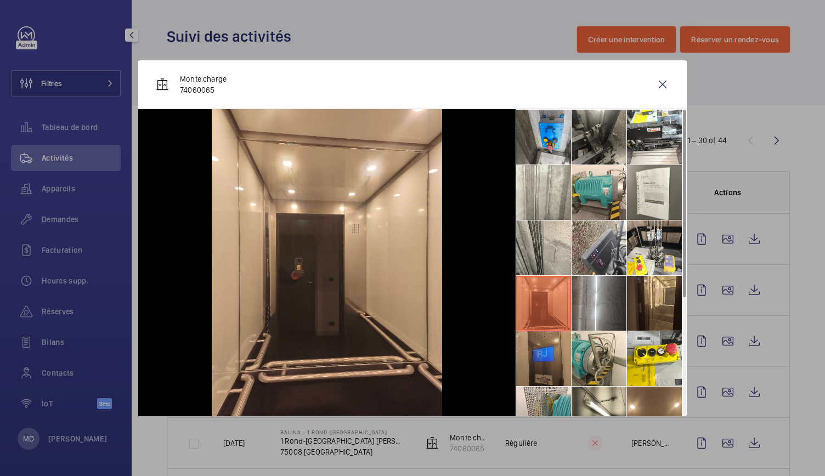
click at [545, 357] on li at bounding box center [543, 358] width 55 height 55
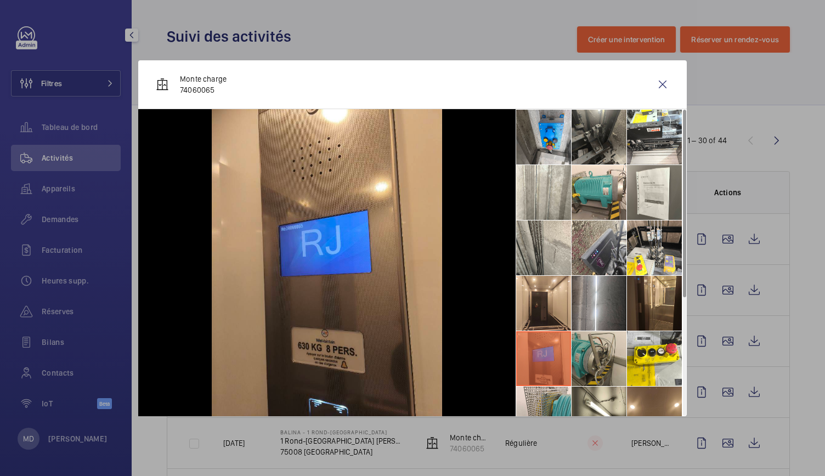
click at [619, 353] on li at bounding box center [599, 358] width 55 height 55
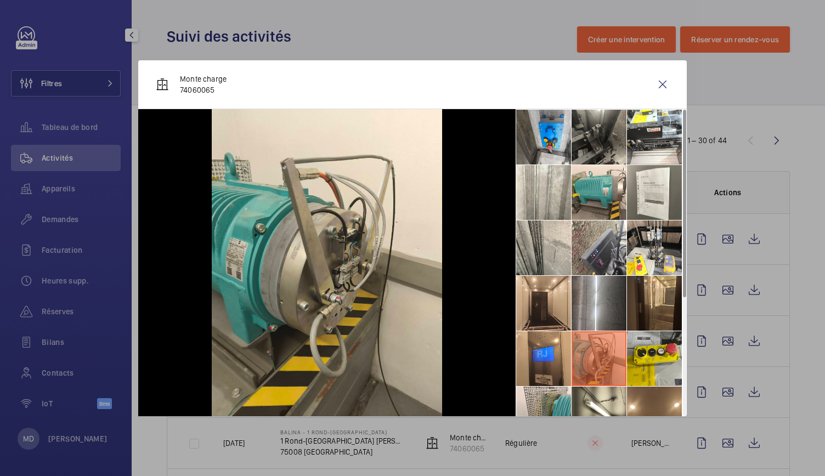
click at [661, 362] on li at bounding box center [654, 358] width 55 height 55
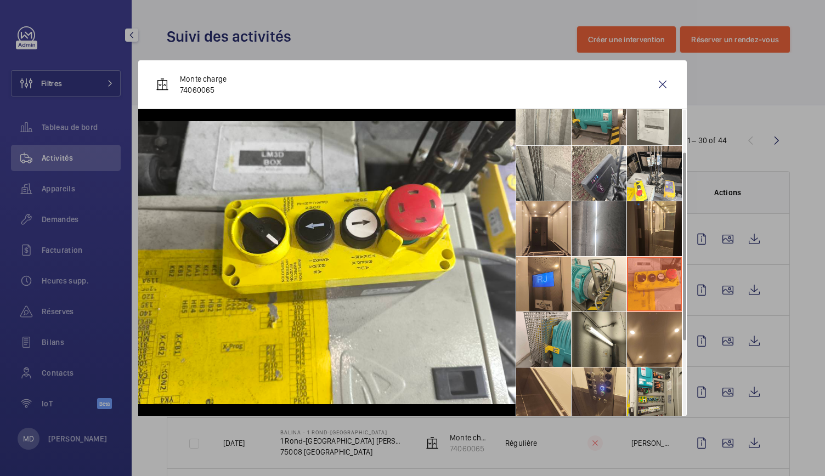
scroll to position [83, 0]
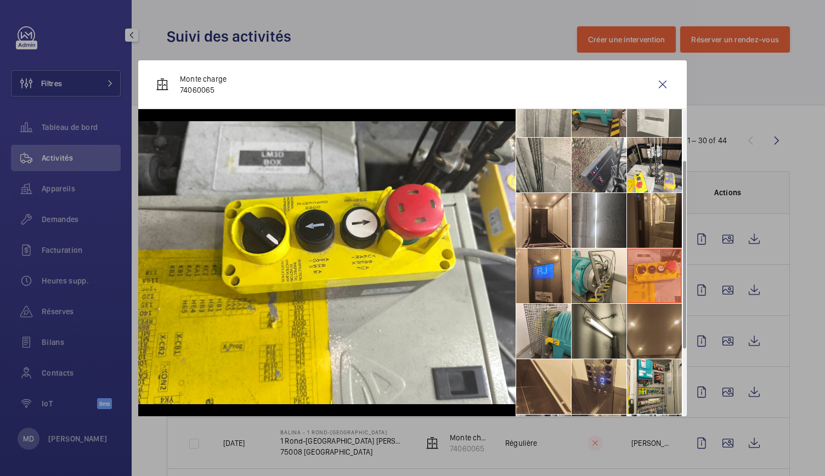
click at [645, 320] on li at bounding box center [654, 331] width 55 height 55
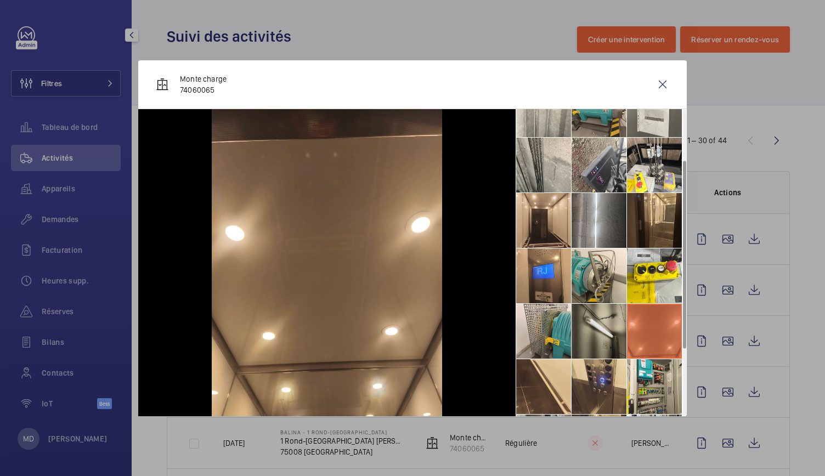
click at [606, 328] on li at bounding box center [599, 331] width 55 height 55
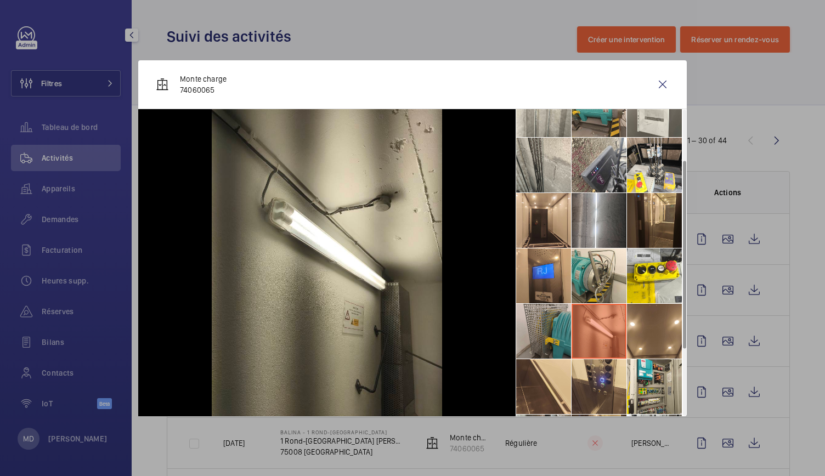
click at [550, 328] on li at bounding box center [543, 331] width 55 height 55
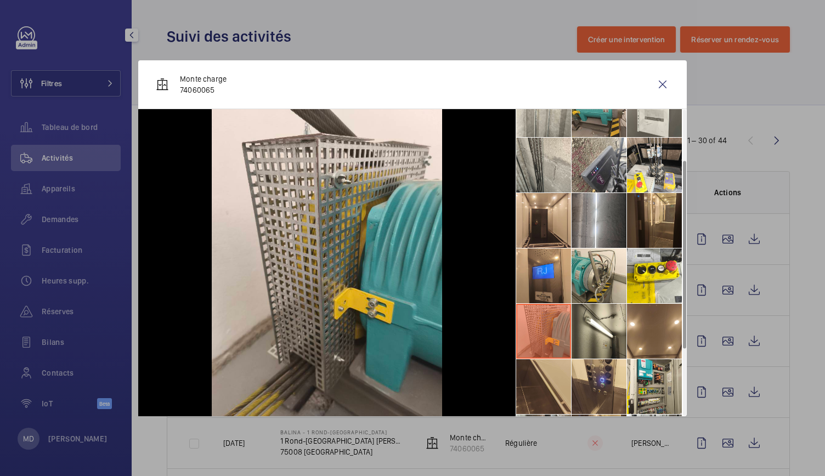
click at [552, 378] on li at bounding box center [543, 386] width 55 height 55
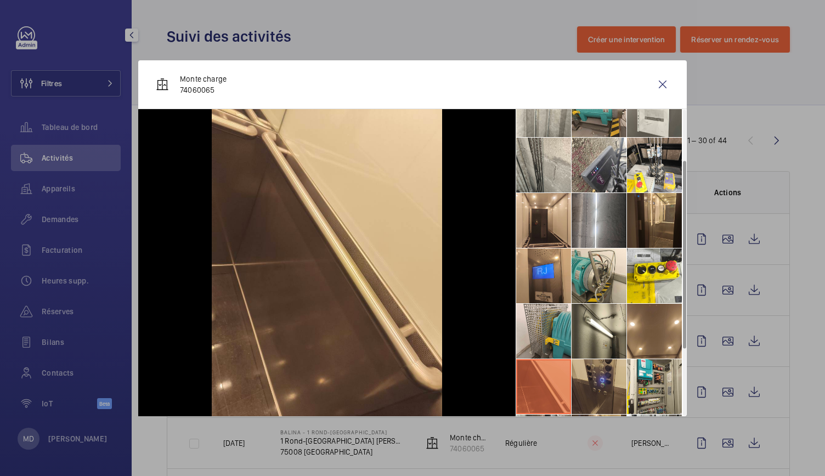
click at [603, 383] on li at bounding box center [599, 386] width 55 height 55
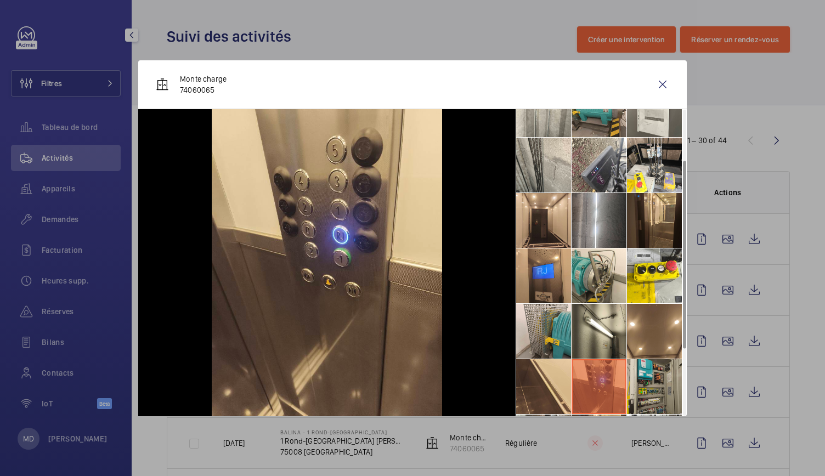
click at [656, 382] on li at bounding box center [654, 386] width 55 height 55
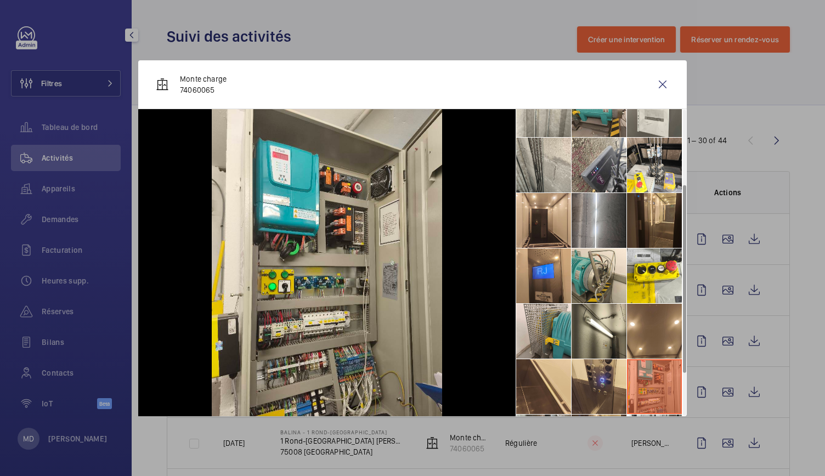
scroll to position [192, 0]
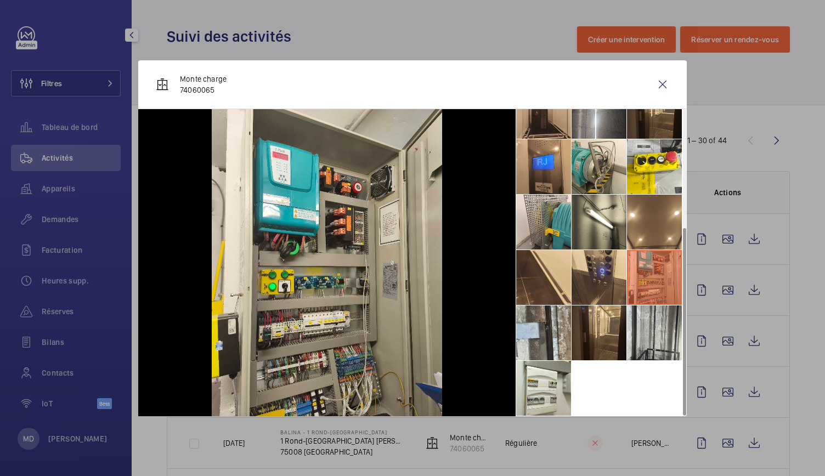
click at [651, 343] on li at bounding box center [654, 333] width 55 height 55
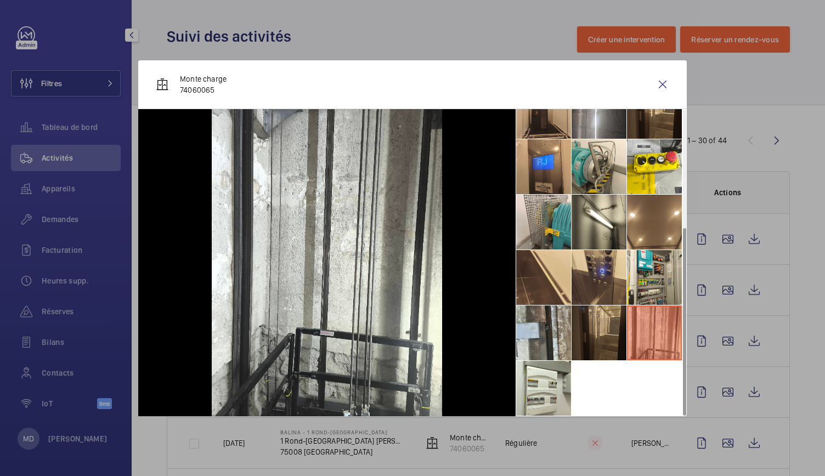
click at [605, 341] on li at bounding box center [599, 333] width 55 height 55
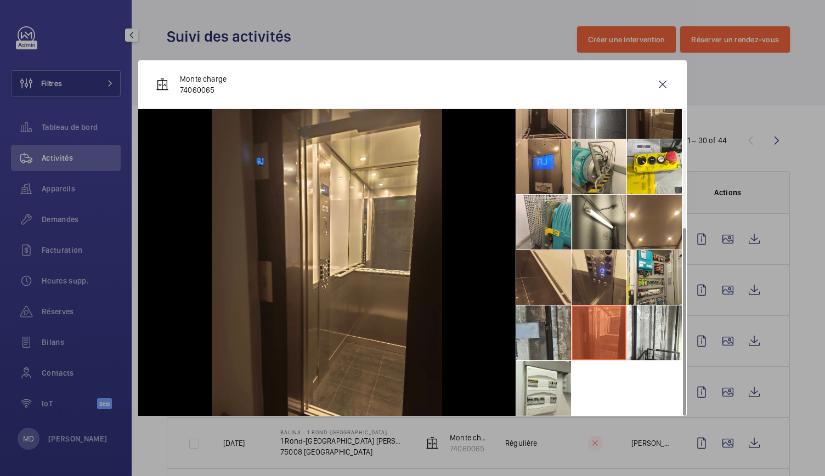
click at [546, 338] on li at bounding box center [543, 333] width 55 height 55
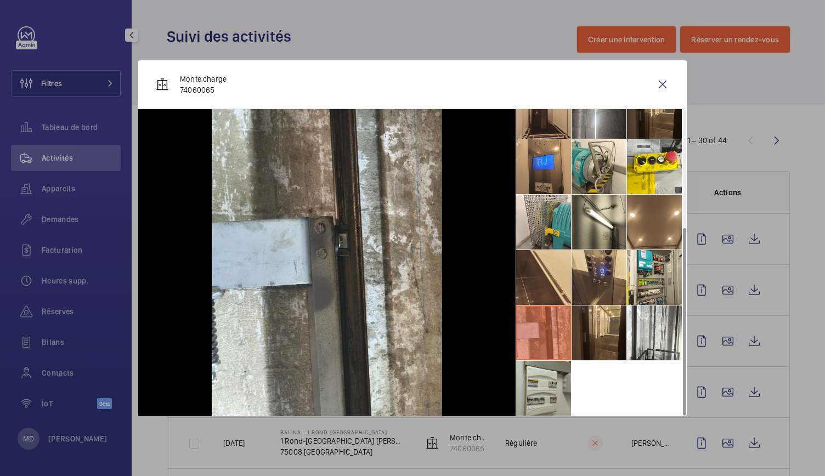
click at [547, 385] on li at bounding box center [543, 388] width 55 height 55
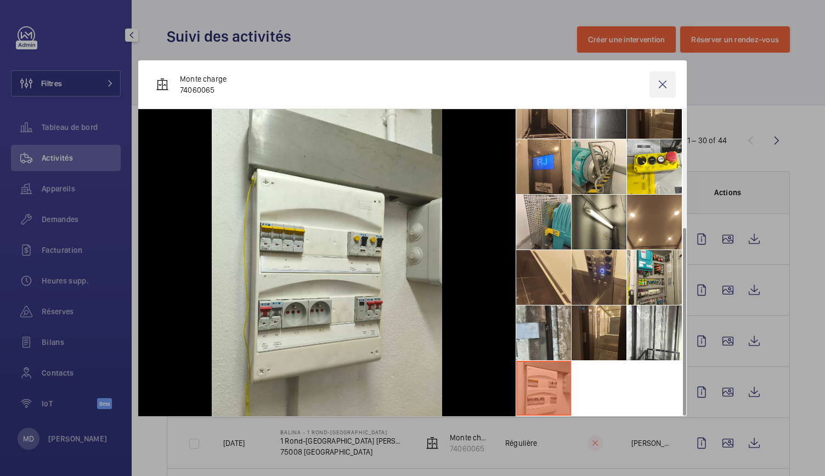
click at [664, 85] on wm-front-icon-button at bounding box center [663, 84] width 26 height 26
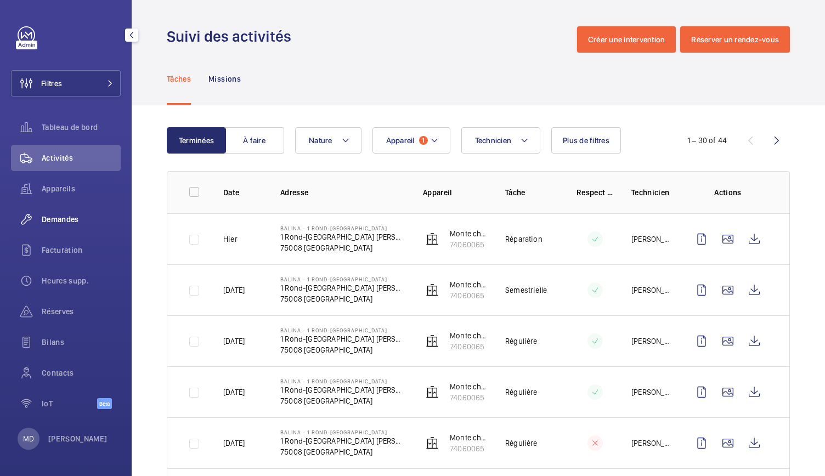
click at [64, 225] on div "Demandes" at bounding box center [66, 219] width 110 height 26
click at [68, 212] on div "Demandes" at bounding box center [66, 219] width 110 height 26
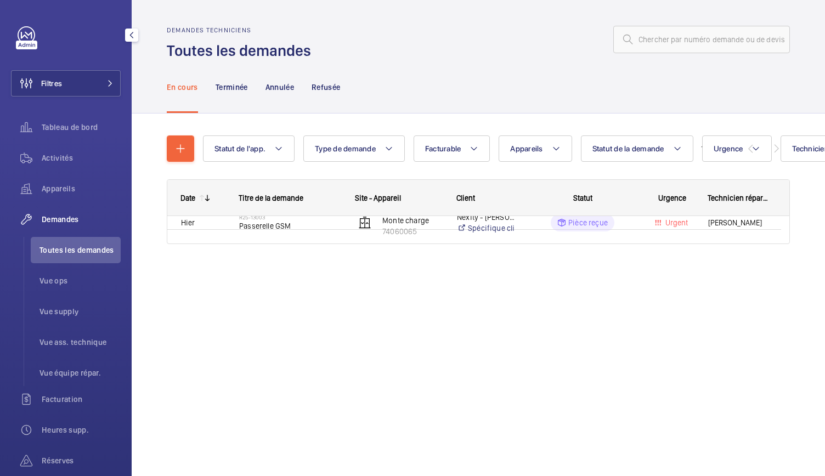
click at [68, 215] on span "Demandes" at bounding box center [81, 219] width 79 height 11
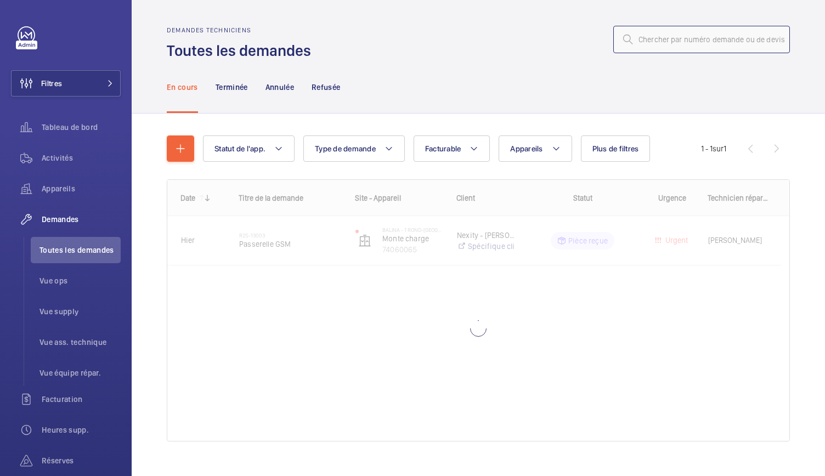
click at [688, 33] on input "text" at bounding box center [701, 39] width 177 height 27
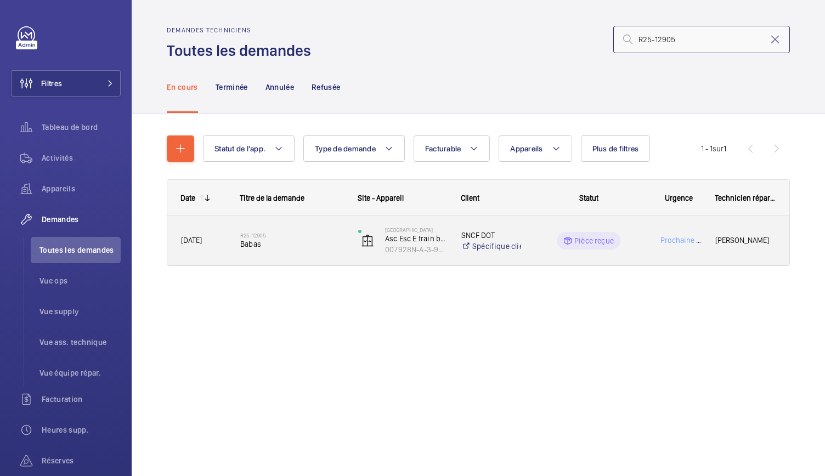
type input "R25-12905"
click at [244, 242] on span "Babas" at bounding box center [292, 244] width 104 height 11
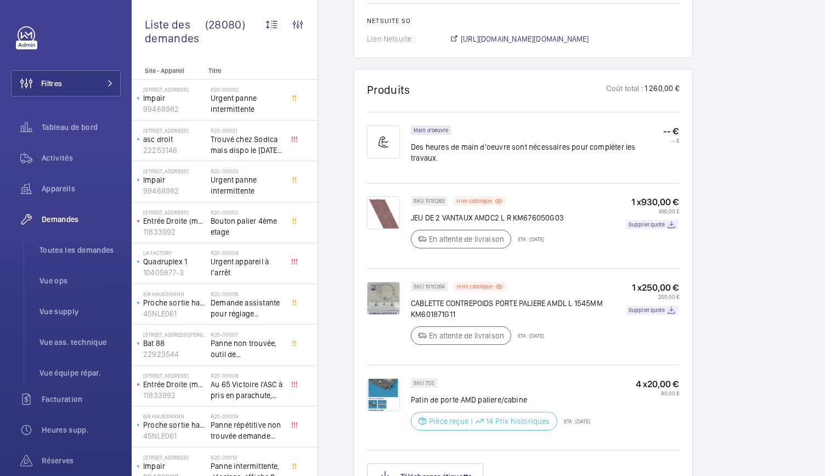
scroll to position [651, 0]
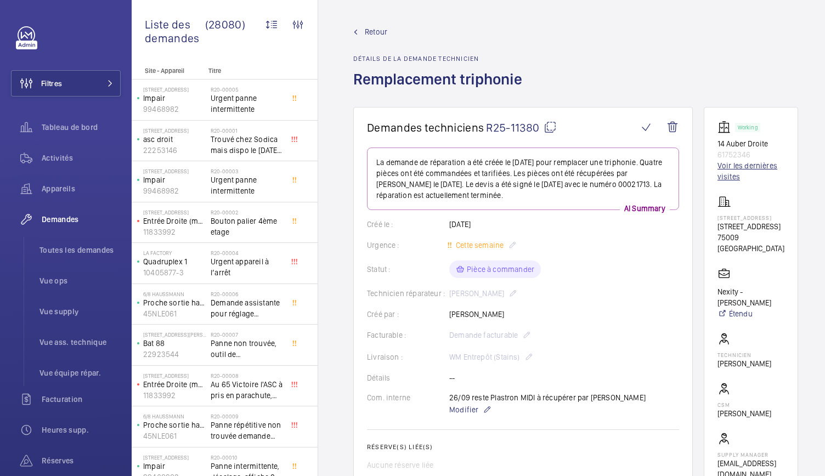
click at [747, 169] on link "Voir les dernières visites" at bounding box center [751, 171] width 67 height 22
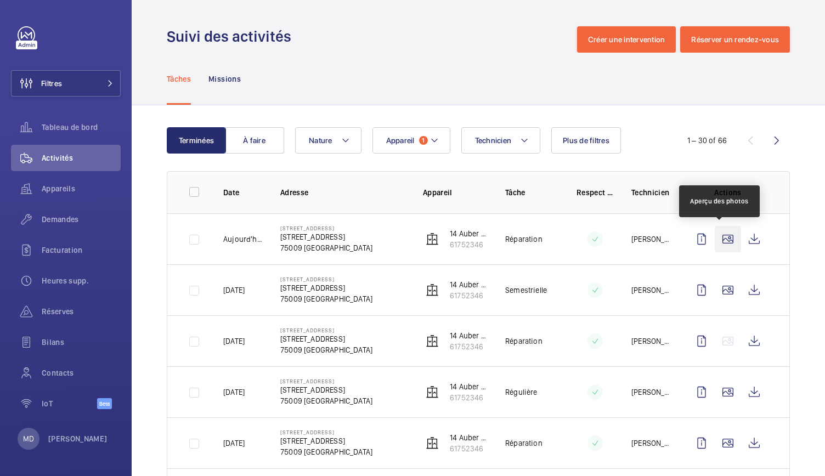
click at [730, 236] on wm-front-icon-button at bounding box center [728, 239] width 26 height 26
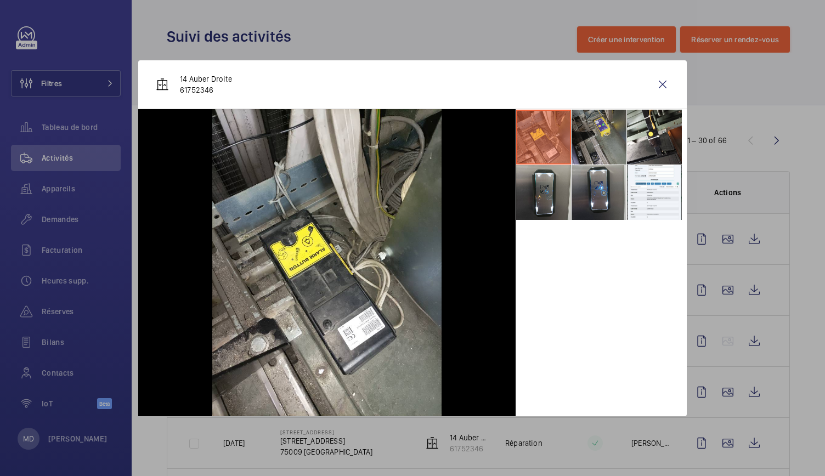
click at [588, 127] on li at bounding box center [599, 137] width 55 height 55
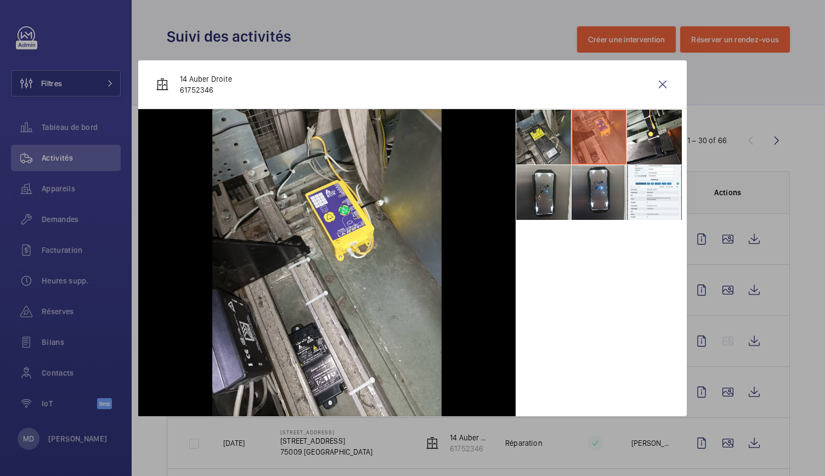
click at [551, 137] on li at bounding box center [543, 137] width 55 height 55
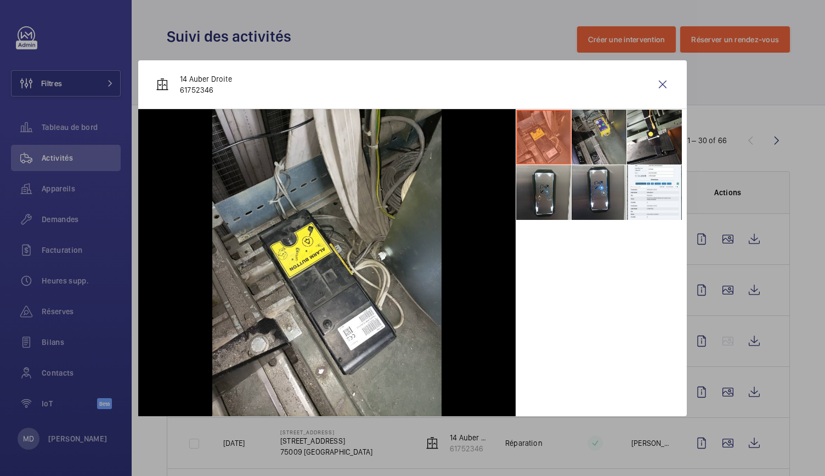
click at [585, 133] on li at bounding box center [599, 137] width 55 height 55
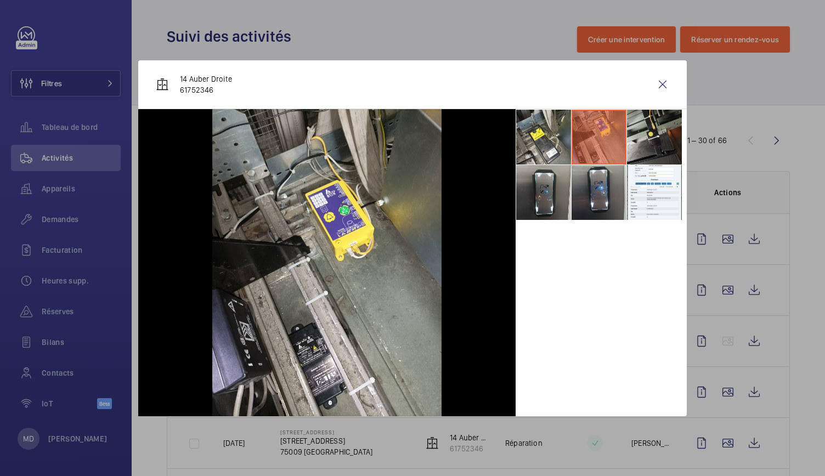
click at [631, 137] on li at bounding box center [654, 137] width 55 height 55
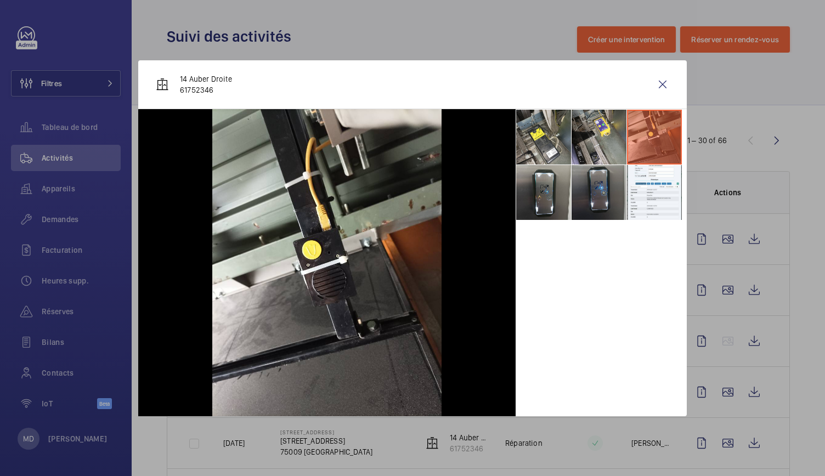
click at [596, 199] on li at bounding box center [599, 192] width 55 height 55
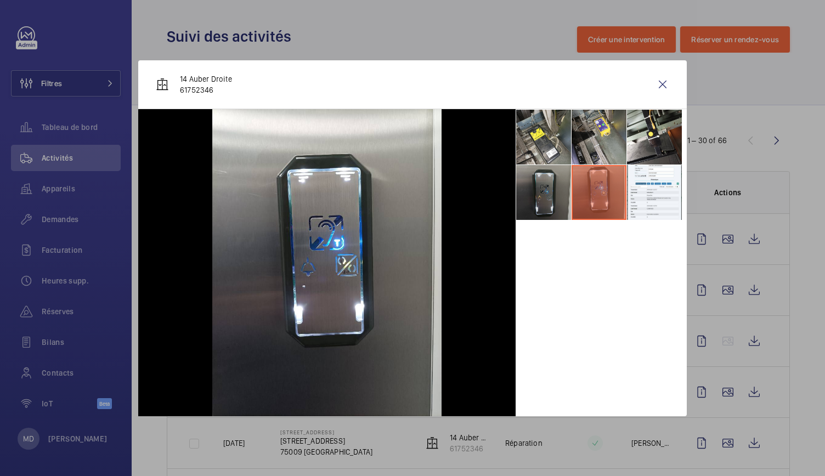
click at [536, 202] on li at bounding box center [543, 192] width 55 height 55
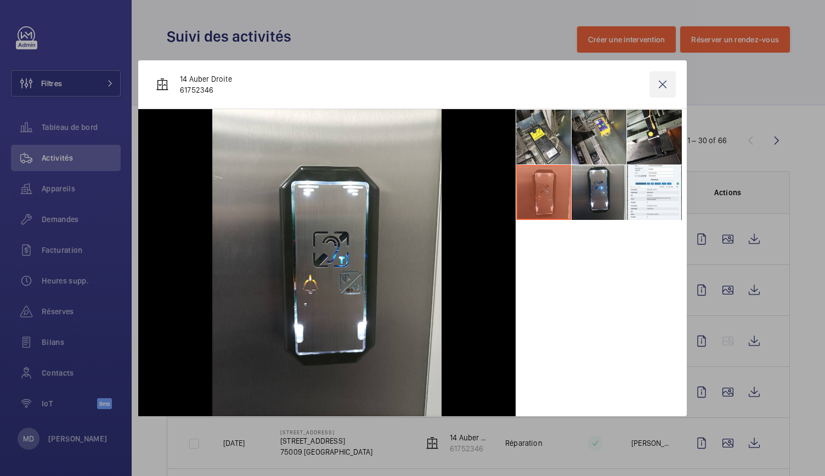
click at [671, 76] on wm-front-icon-button at bounding box center [663, 84] width 26 height 26
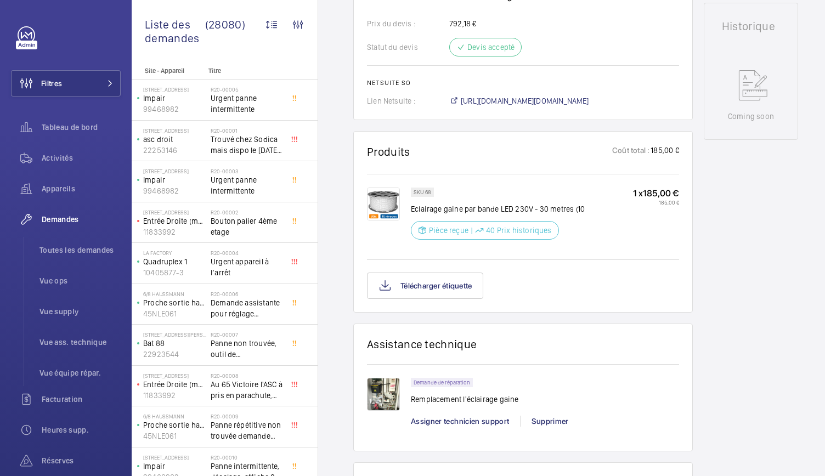
scroll to position [520, 0]
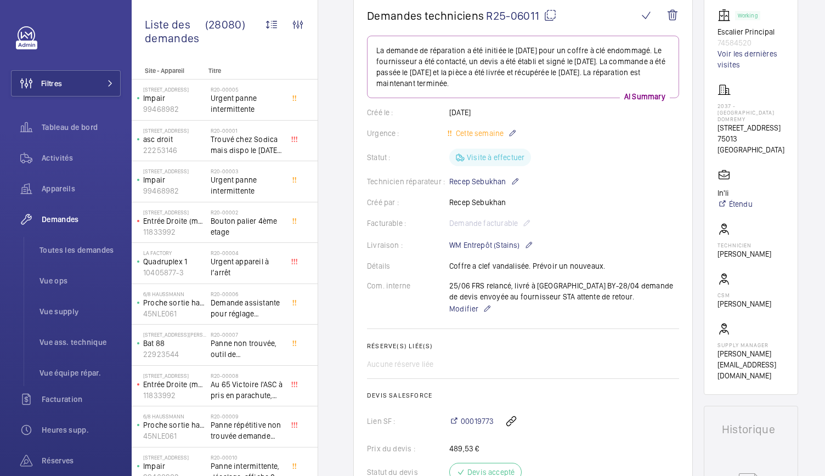
scroll to position [110, 0]
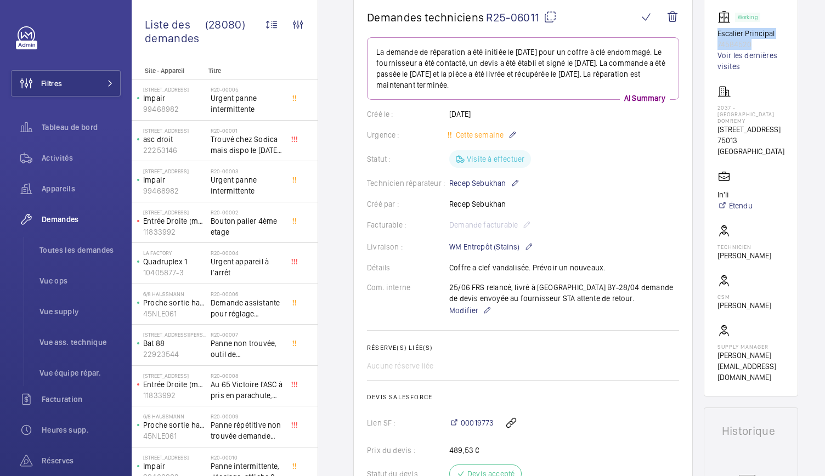
drag, startPoint x: 719, startPoint y: 35, endPoint x: 768, endPoint y: 45, distance: 50.5
click at [768, 45] on wm-front-card "Working Escalier Principal 74584520 Voir les dernières visites [GEOGRAPHIC_DATA…" at bounding box center [751, 197] width 94 height 400
click at [767, 95] on div "[GEOGRAPHIC_DATA][STREET_ADDRESS]" at bounding box center [751, 121] width 67 height 72
drag, startPoint x: 721, startPoint y: 250, endPoint x: 783, endPoint y: 255, distance: 62.7
click at [783, 255] on wm-front-card "Working Escalier Principal 74584520 Voir les dernières visites [GEOGRAPHIC_DATA…" at bounding box center [751, 197] width 94 height 400
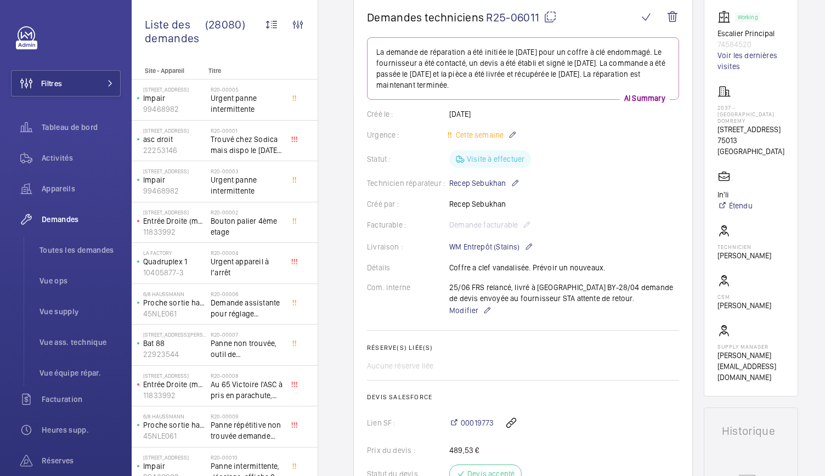
copy p "[PERSON_NAME]"
